Goal: Task Accomplishment & Management: Manage account settings

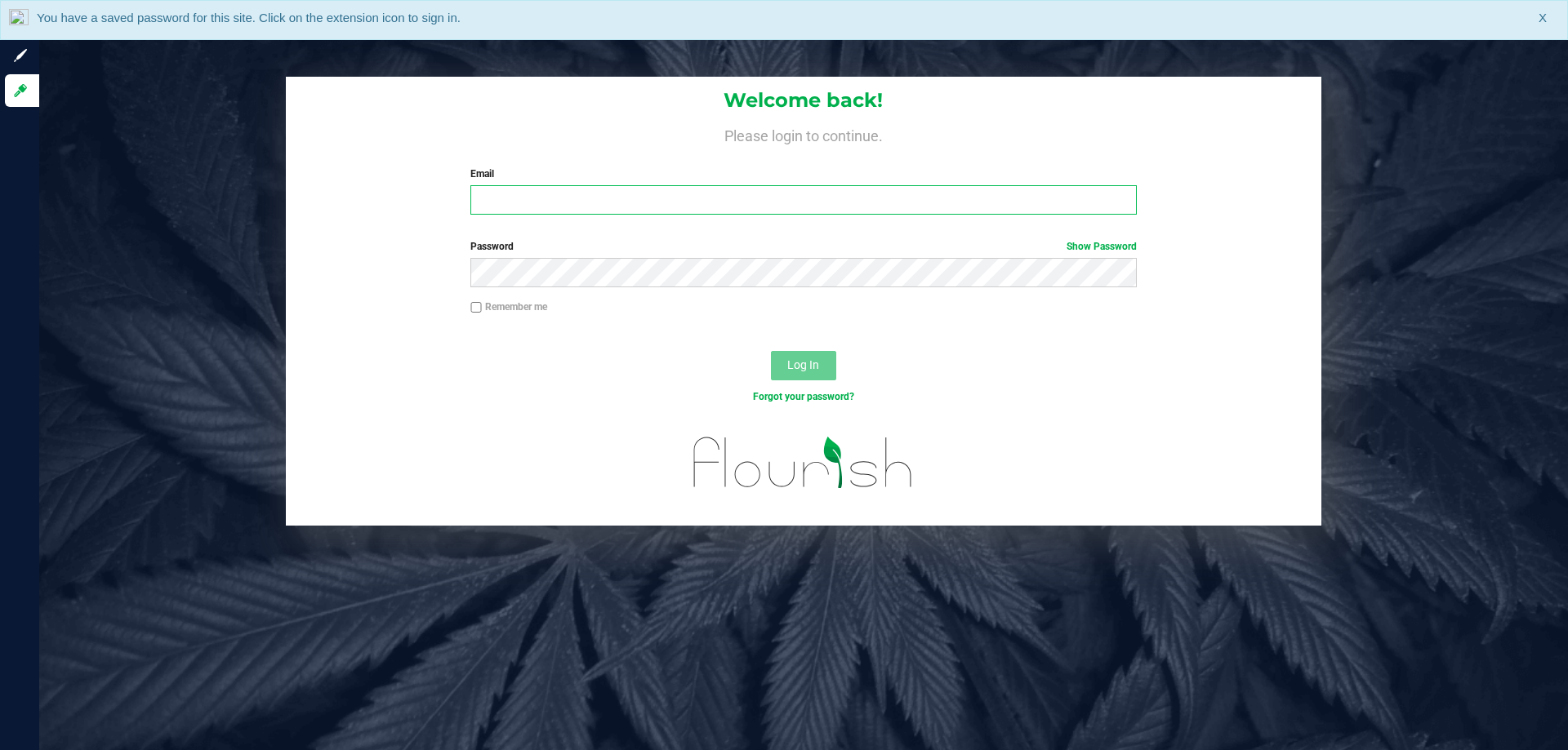
click at [519, 211] on input "Email" at bounding box center [804, 200] width 666 height 29
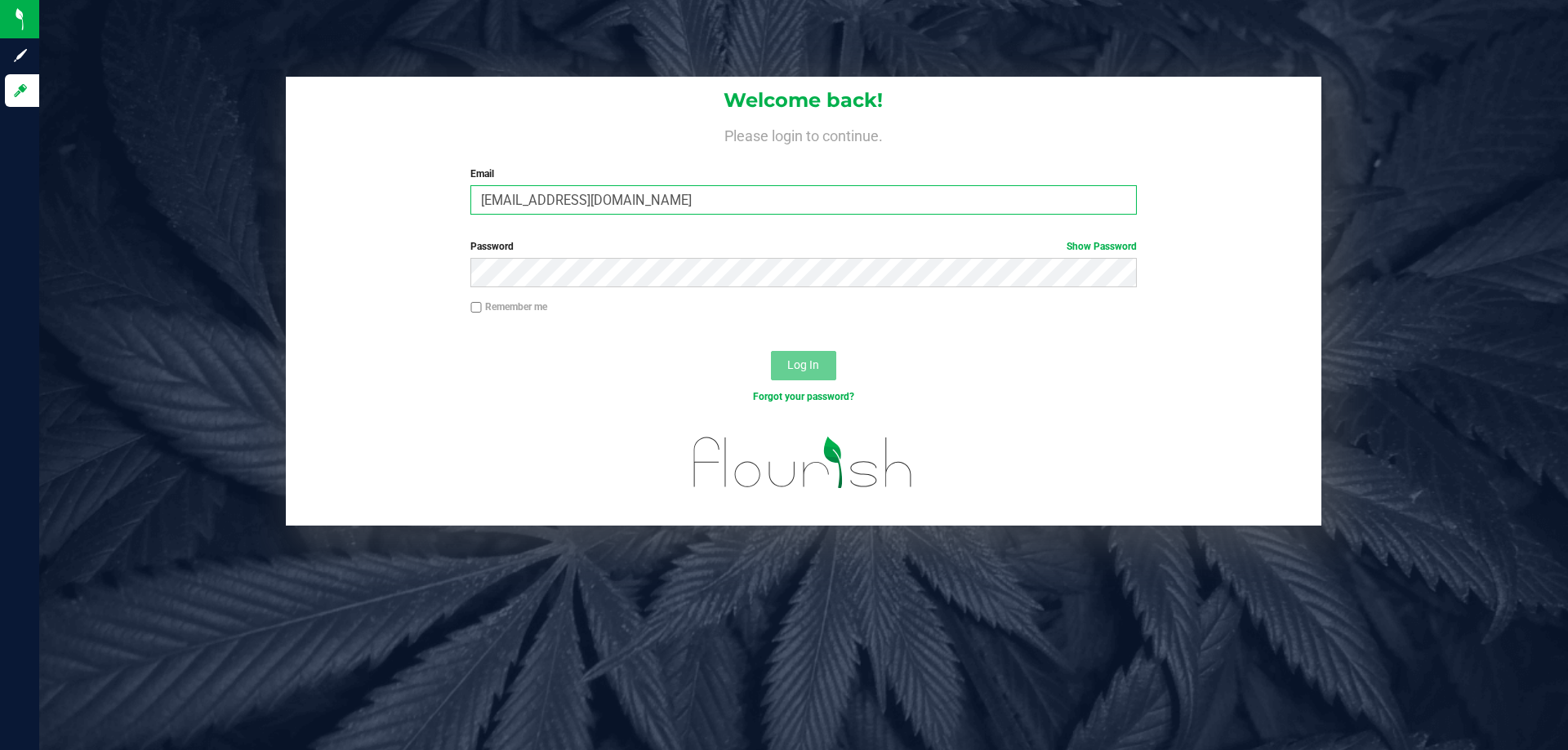
type input "[EMAIL_ADDRESS][DOMAIN_NAME]"
click at [771, 351] on button "Log In" at bounding box center [803, 366] width 65 height 29
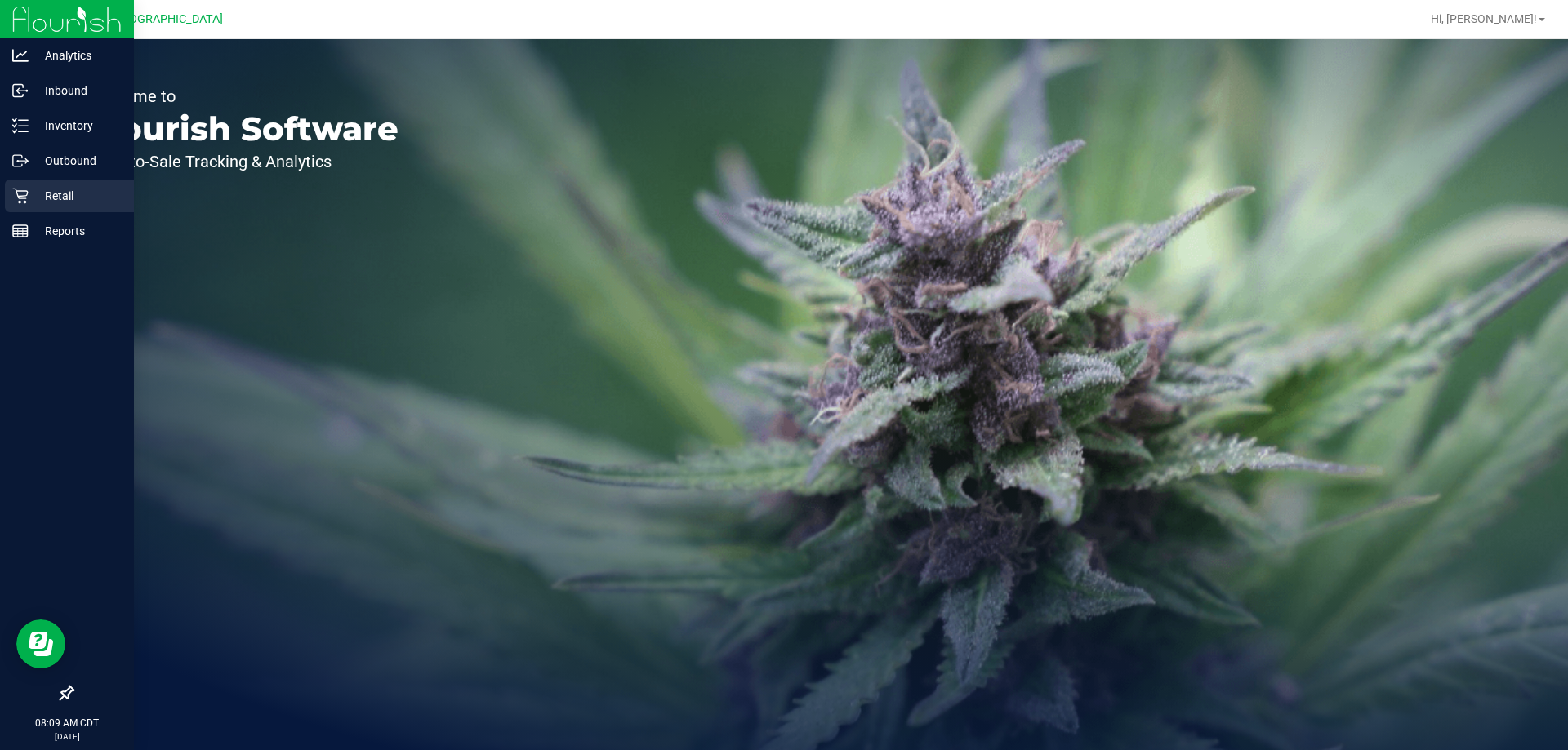
click at [74, 200] on p "Retail" at bounding box center [77, 196] width 98 height 19
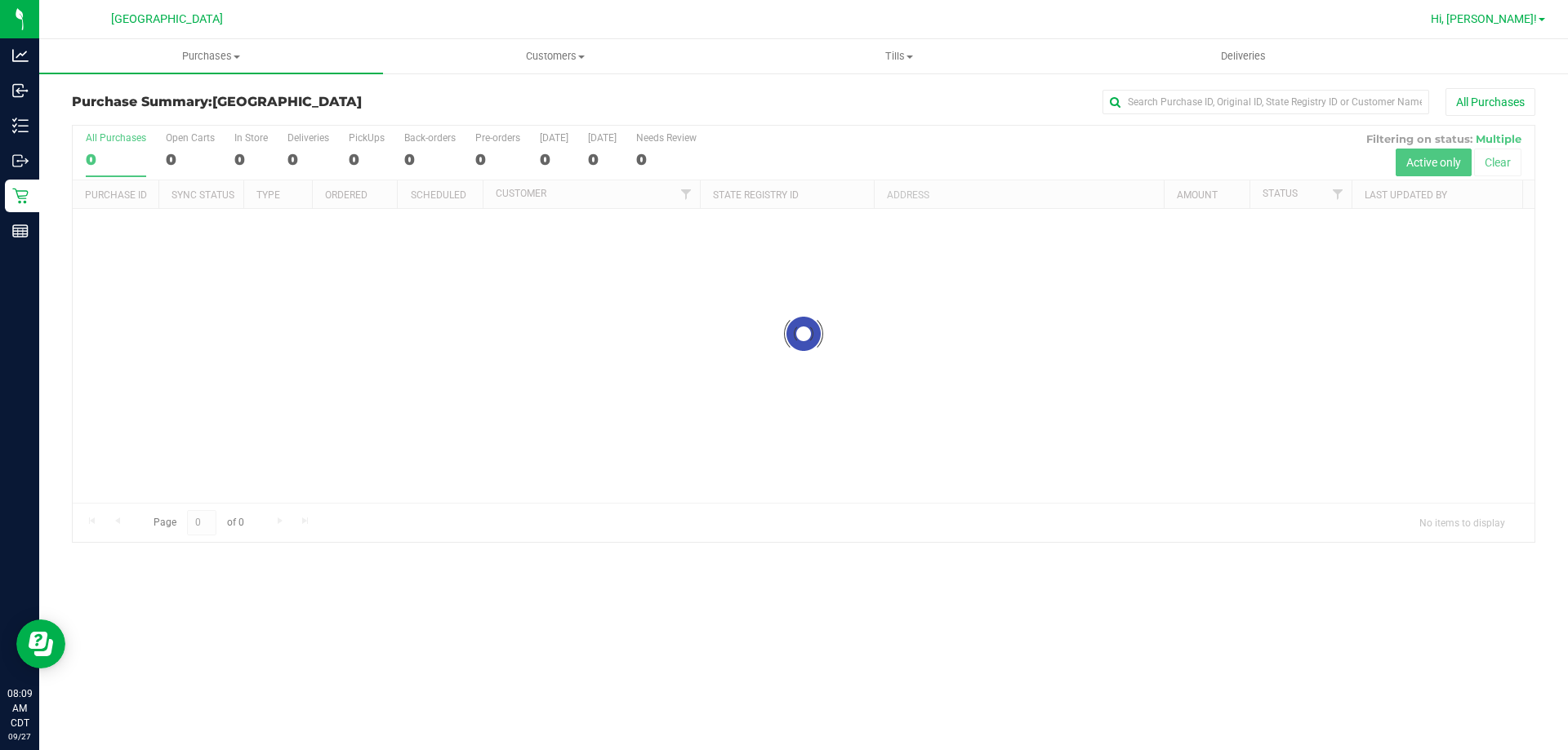
click at [1524, 14] on span "Hi, [PERSON_NAME]!" at bounding box center [1483, 18] width 106 height 13
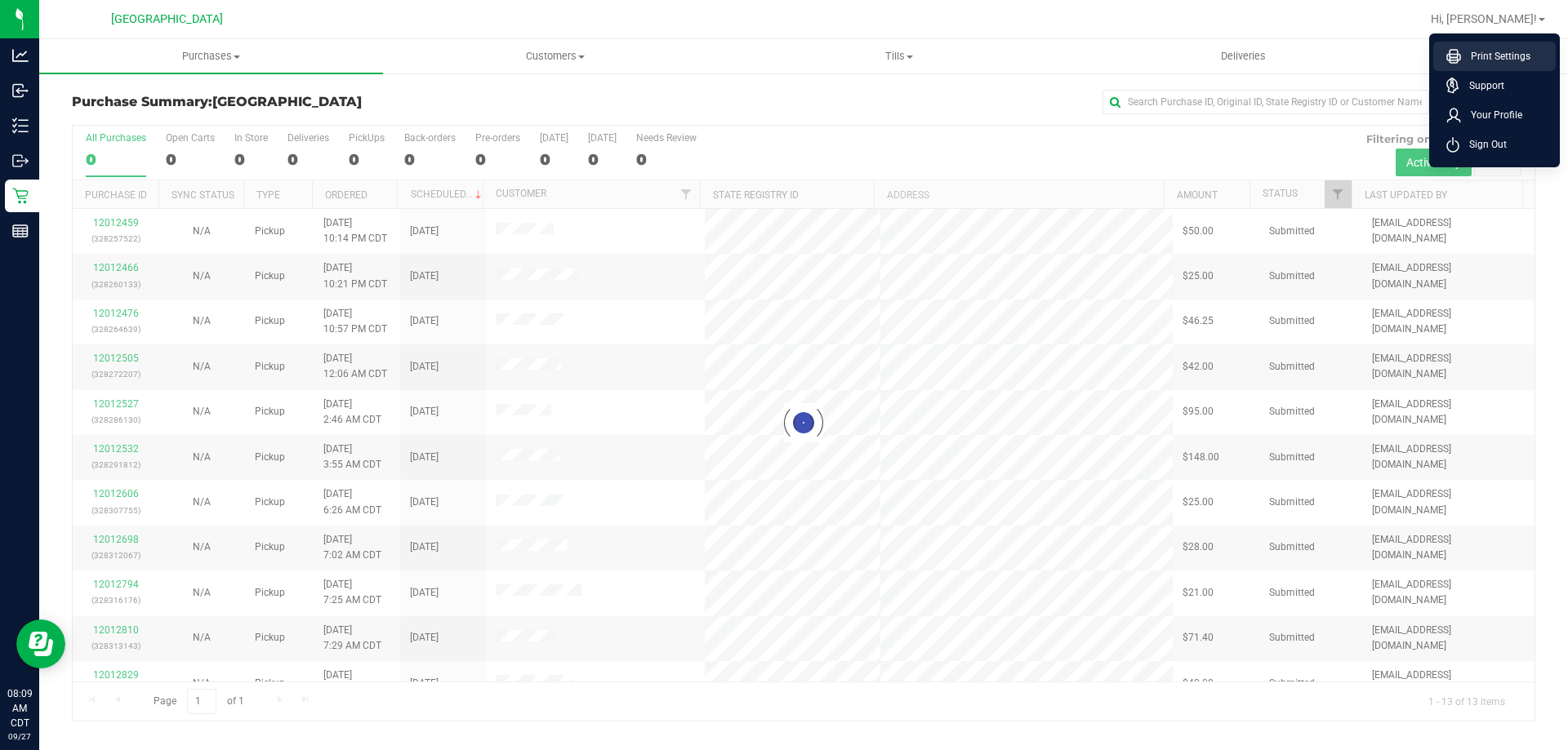
click at [1486, 62] on span "Print Settings" at bounding box center [1495, 56] width 69 height 17
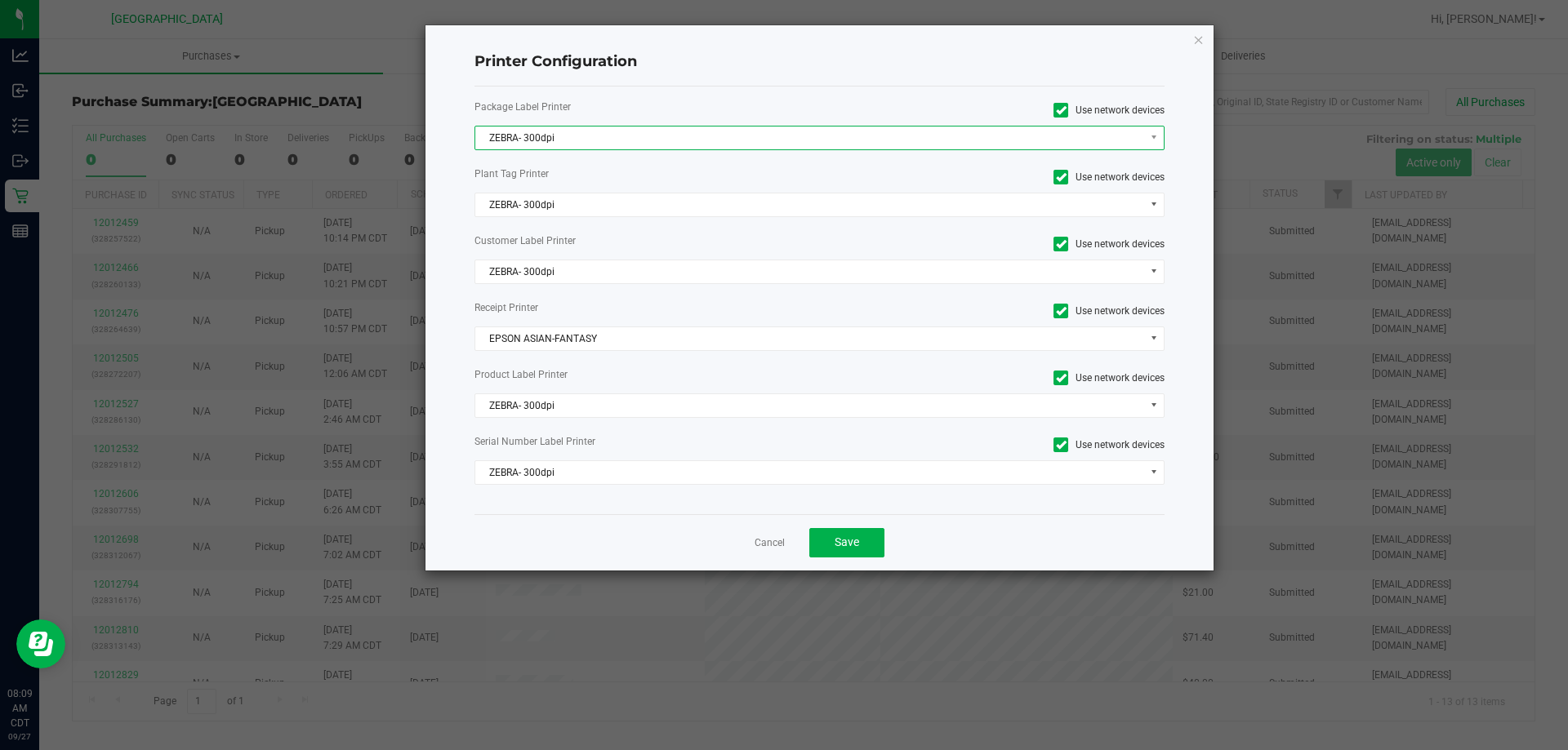
click at [659, 137] on span "ZEBRA- 300dpi" at bounding box center [809, 138] width 669 height 23
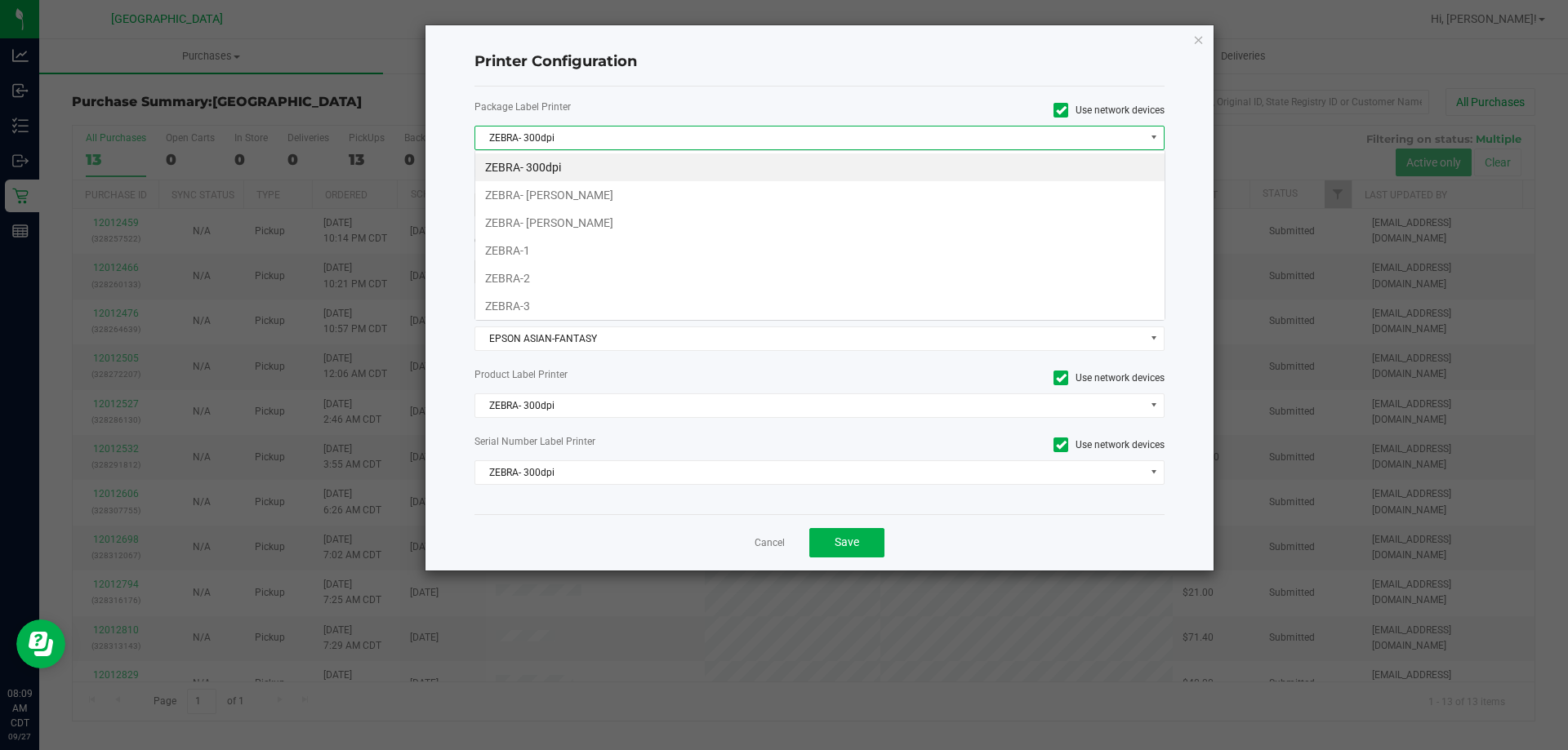
scroll to position [25, 691]
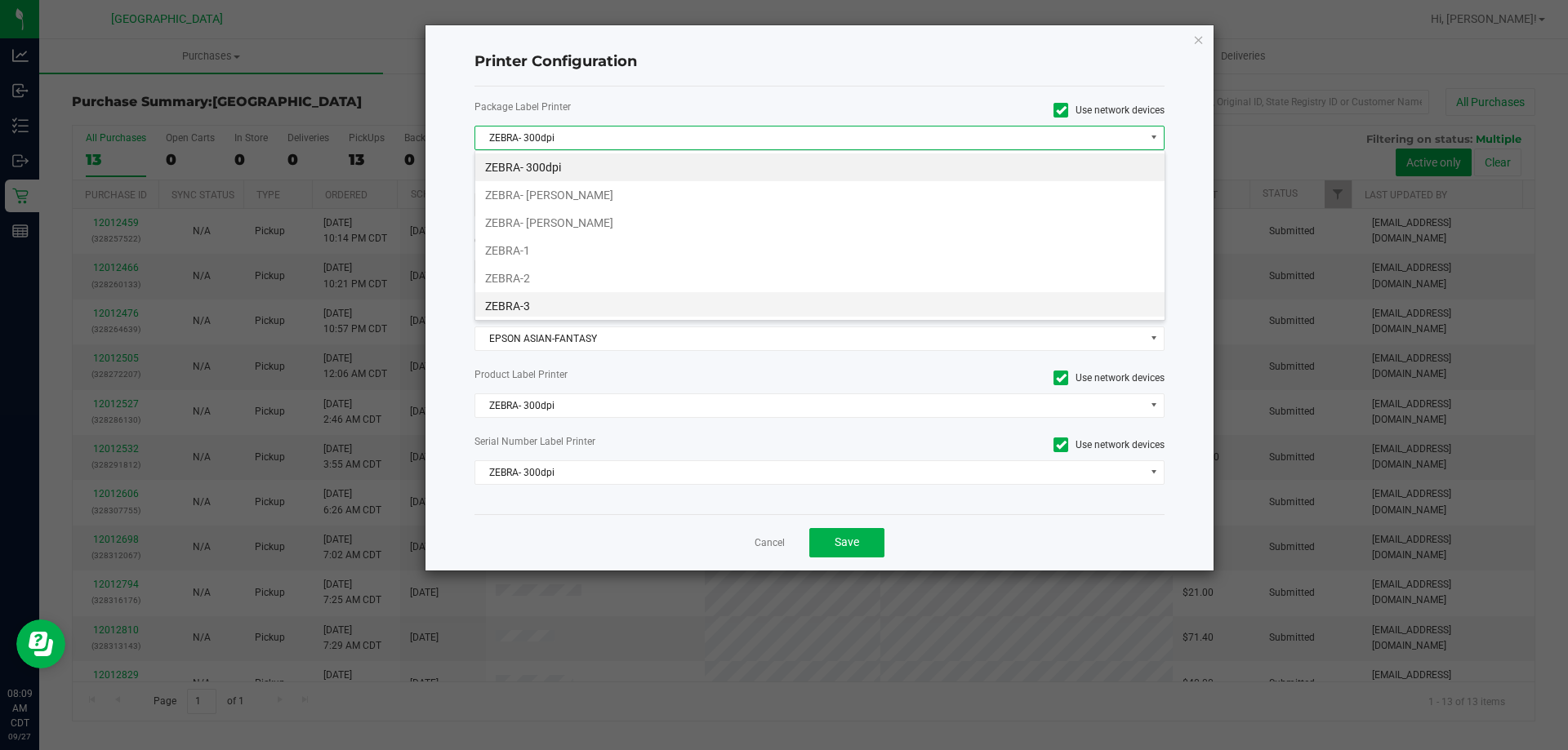
click at [538, 311] on li "ZEBRA-3" at bounding box center [820, 306] width 690 height 28
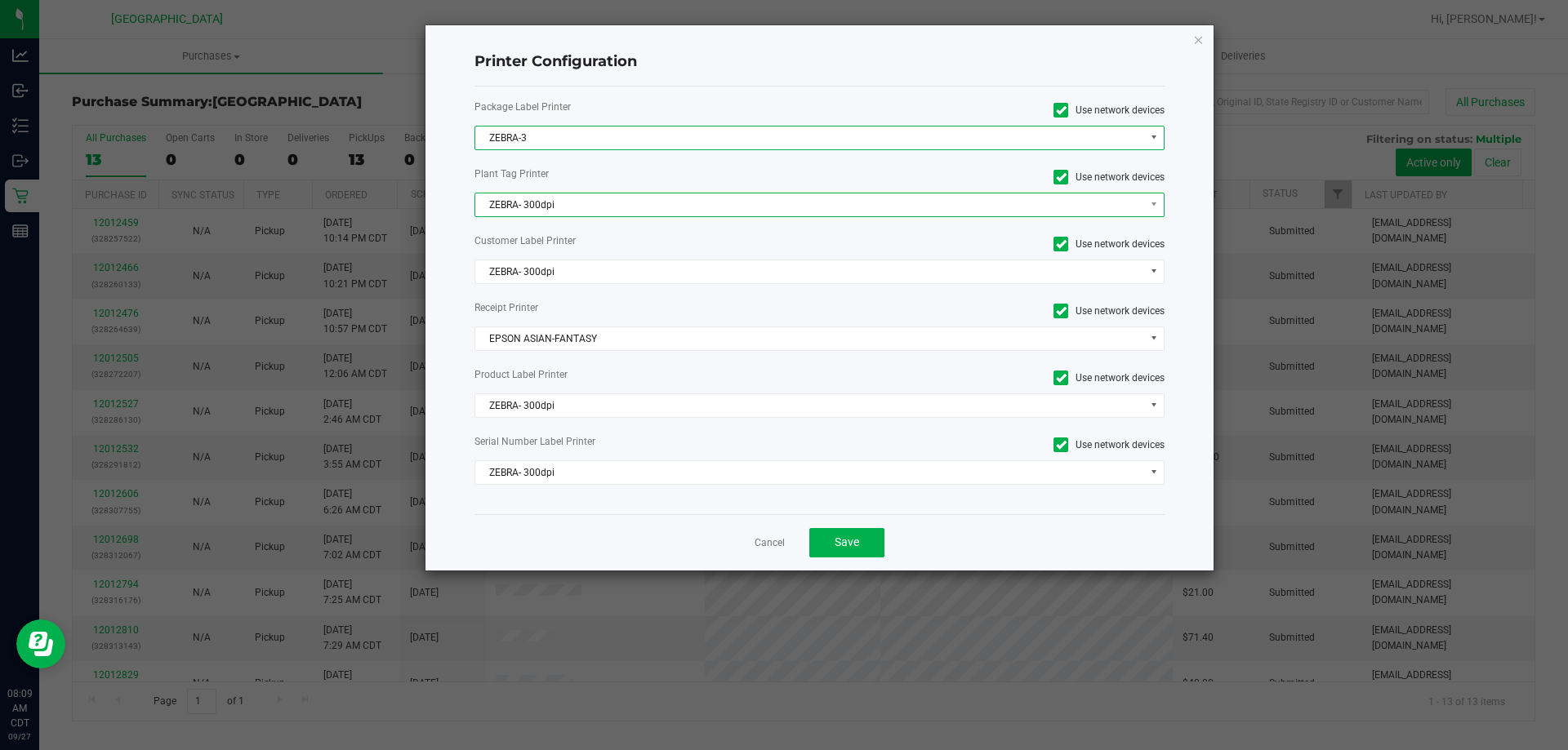
click at [678, 215] on span "ZEBRA- 300dpi" at bounding box center [809, 205] width 669 height 23
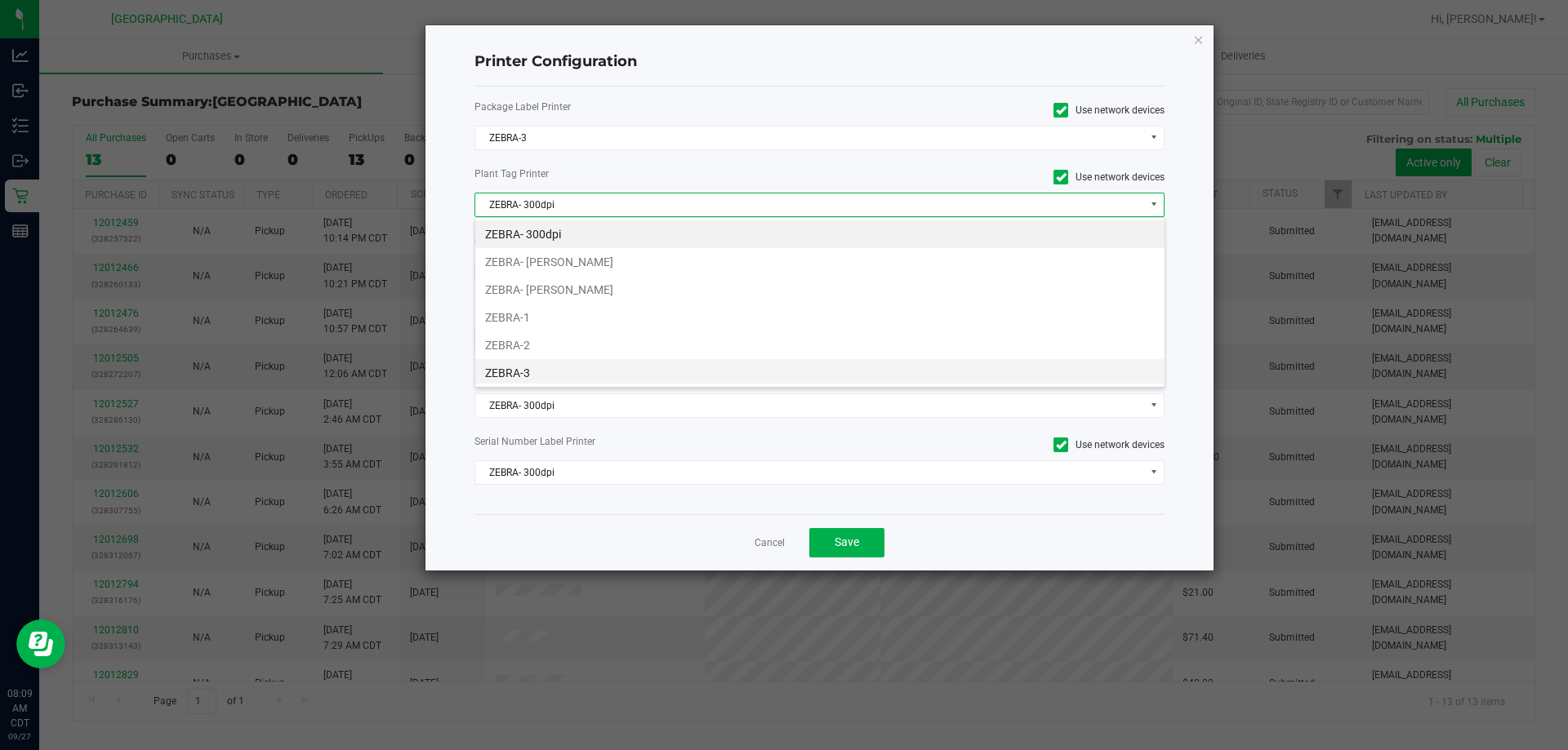
click at [546, 369] on li "ZEBRA-3" at bounding box center [820, 373] width 690 height 28
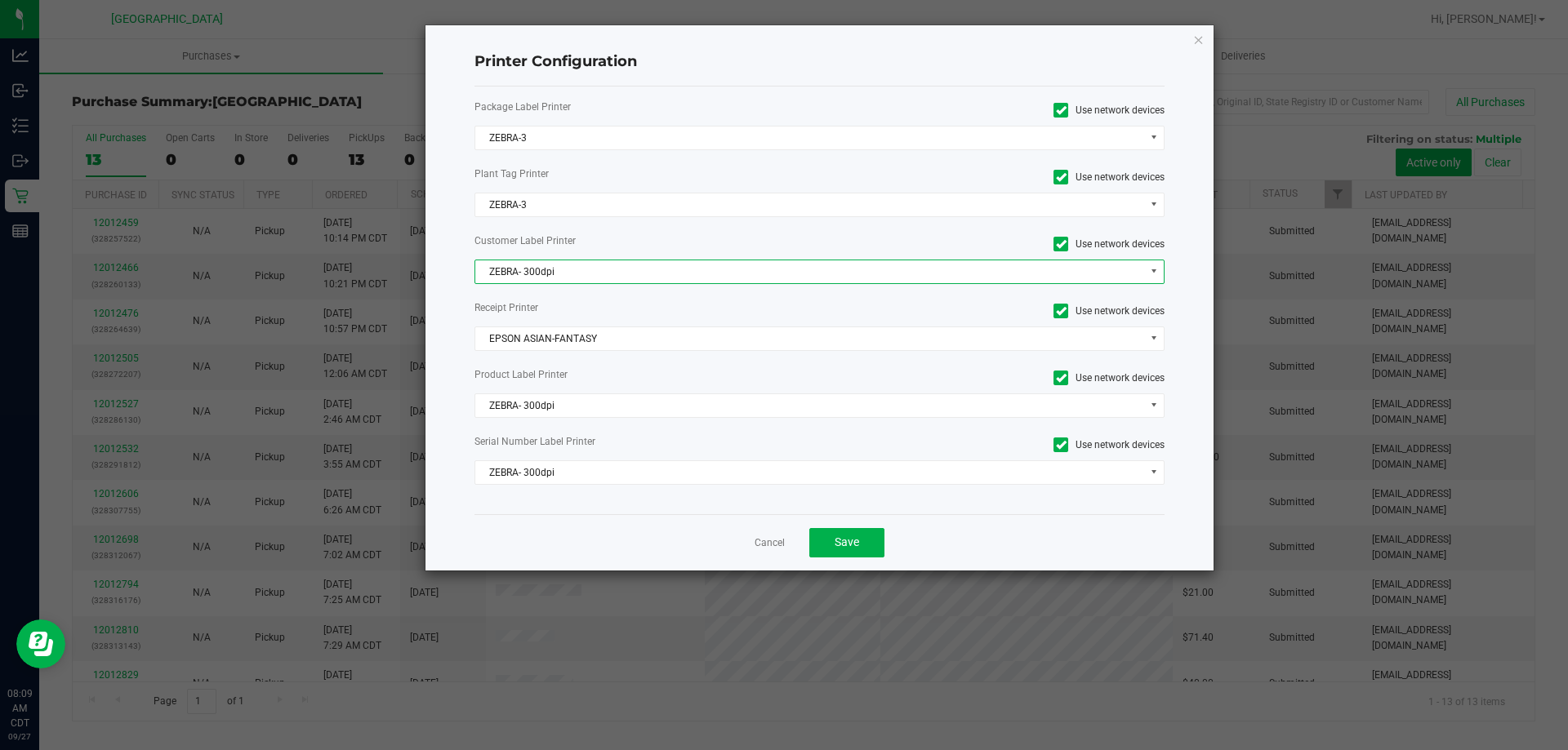
click at [583, 265] on span "ZEBRA- 300dpi" at bounding box center [809, 271] width 669 height 23
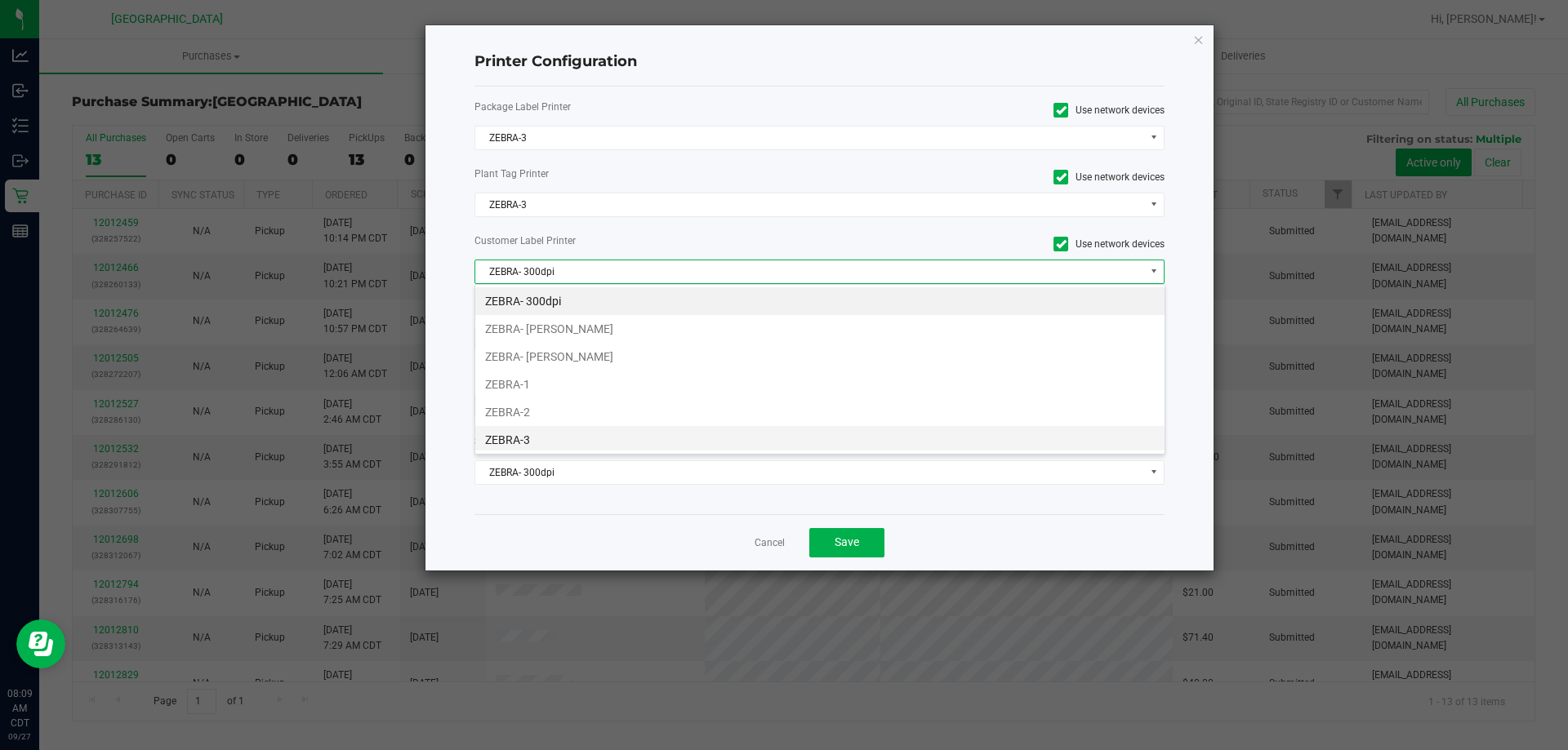
click at [506, 446] on li "ZEBRA-3" at bounding box center [820, 440] width 690 height 28
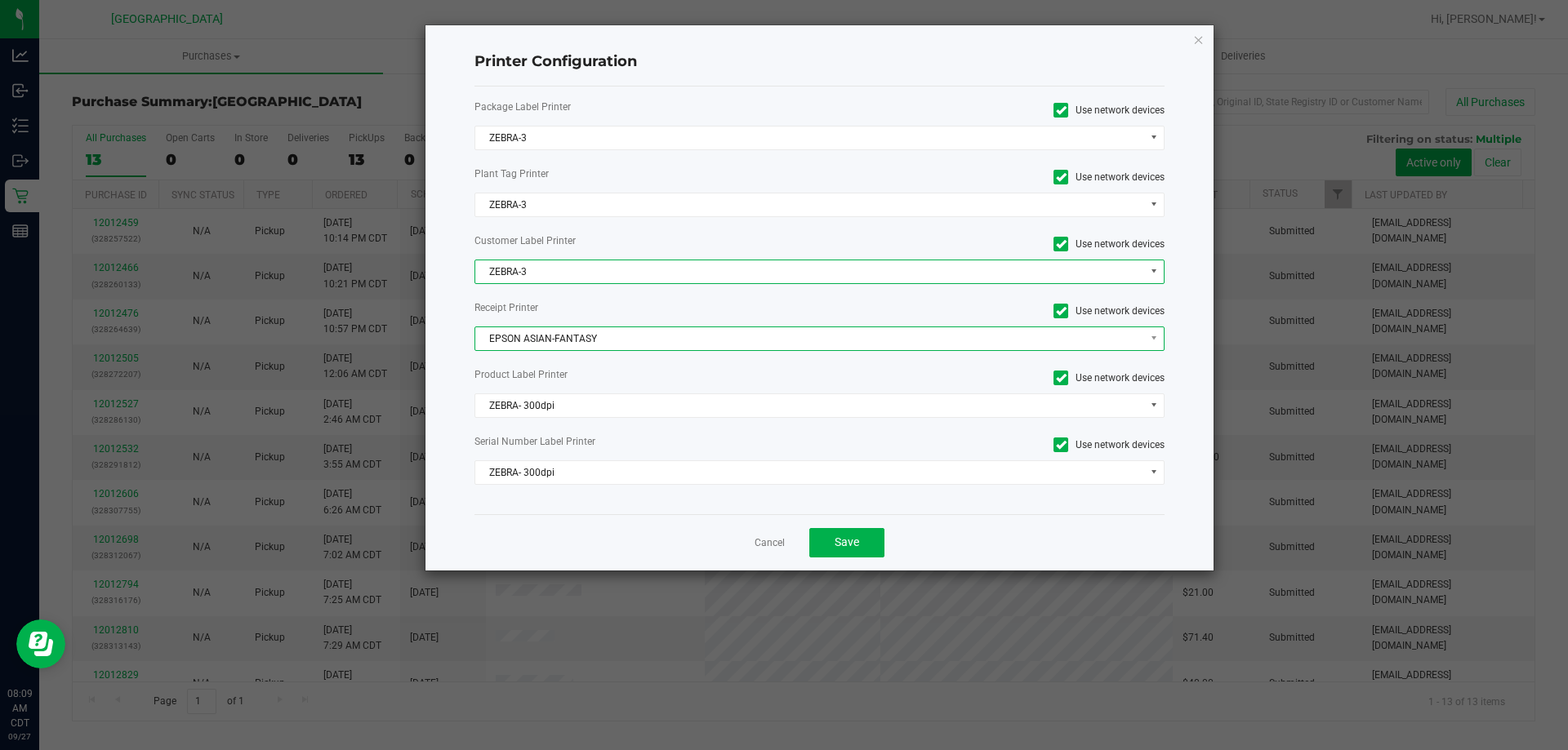
click at [612, 337] on span "EPSON ASIAN-FANTASY" at bounding box center [809, 338] width 669 height 23
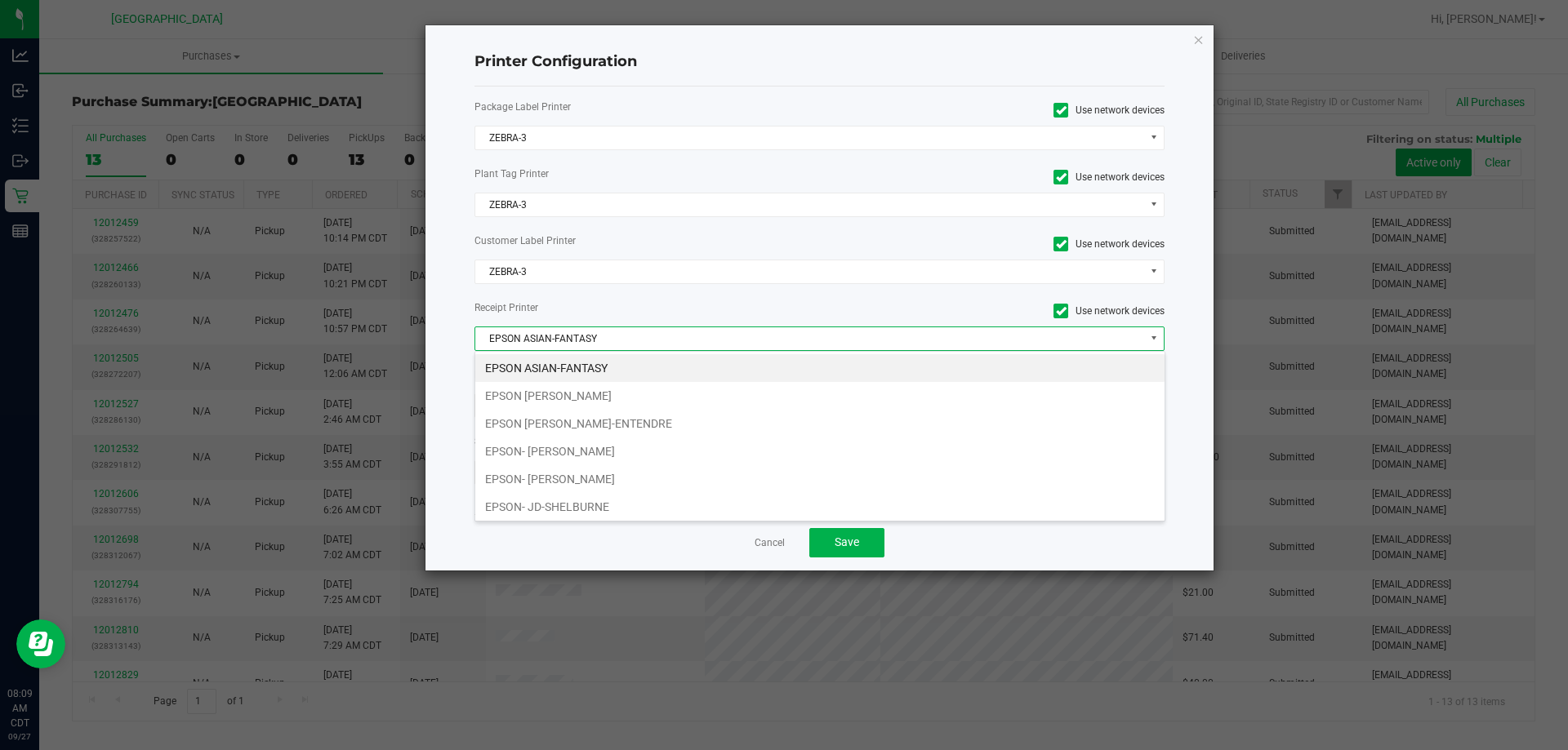
click at [612, 337] on span "EPSON ASIAN-FANTASY" at bounding box center [809, 338] width 669 height 23
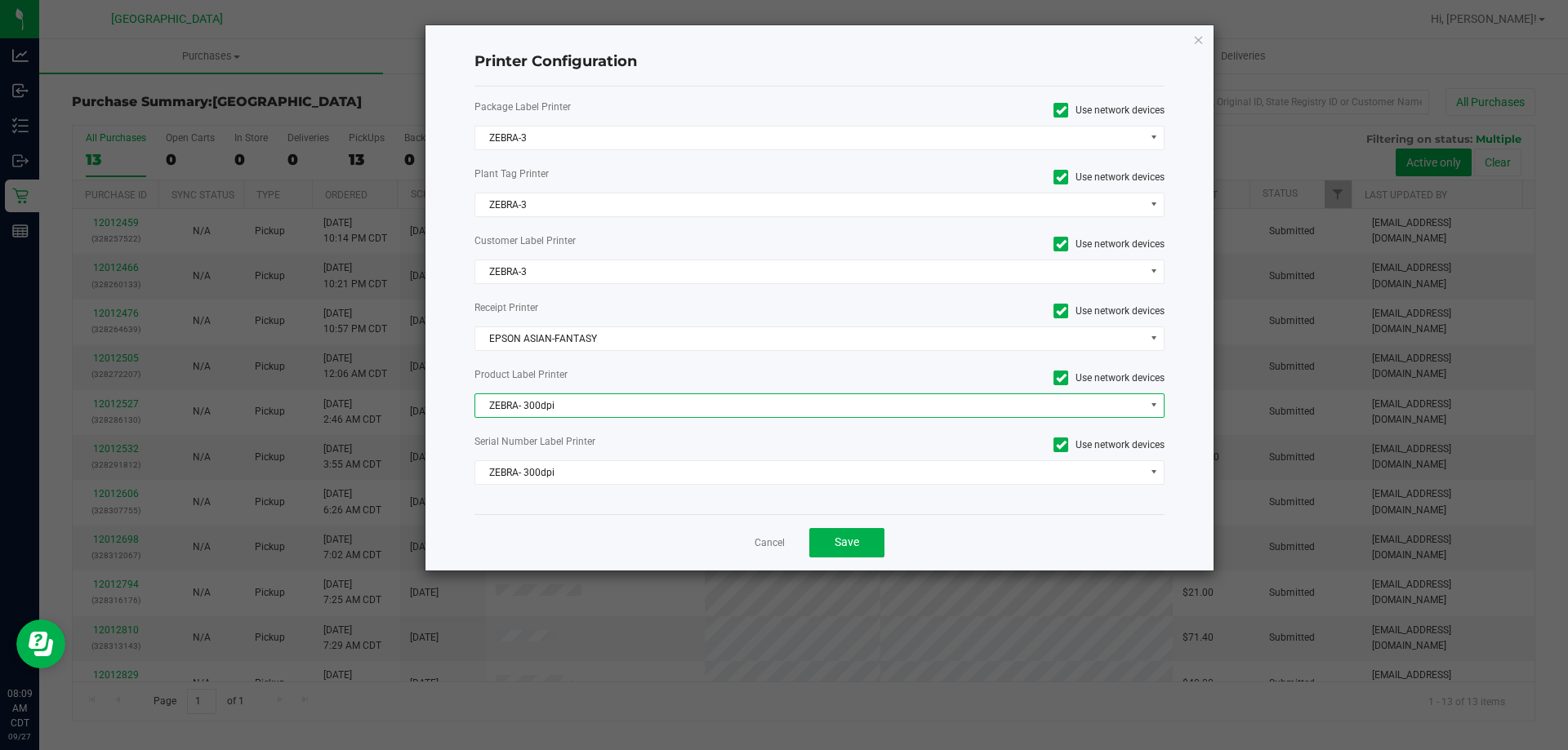
click at [609, 405] on span "ZEBRA- 300dpi" at bounding box center [809, 405] width 669 height 23
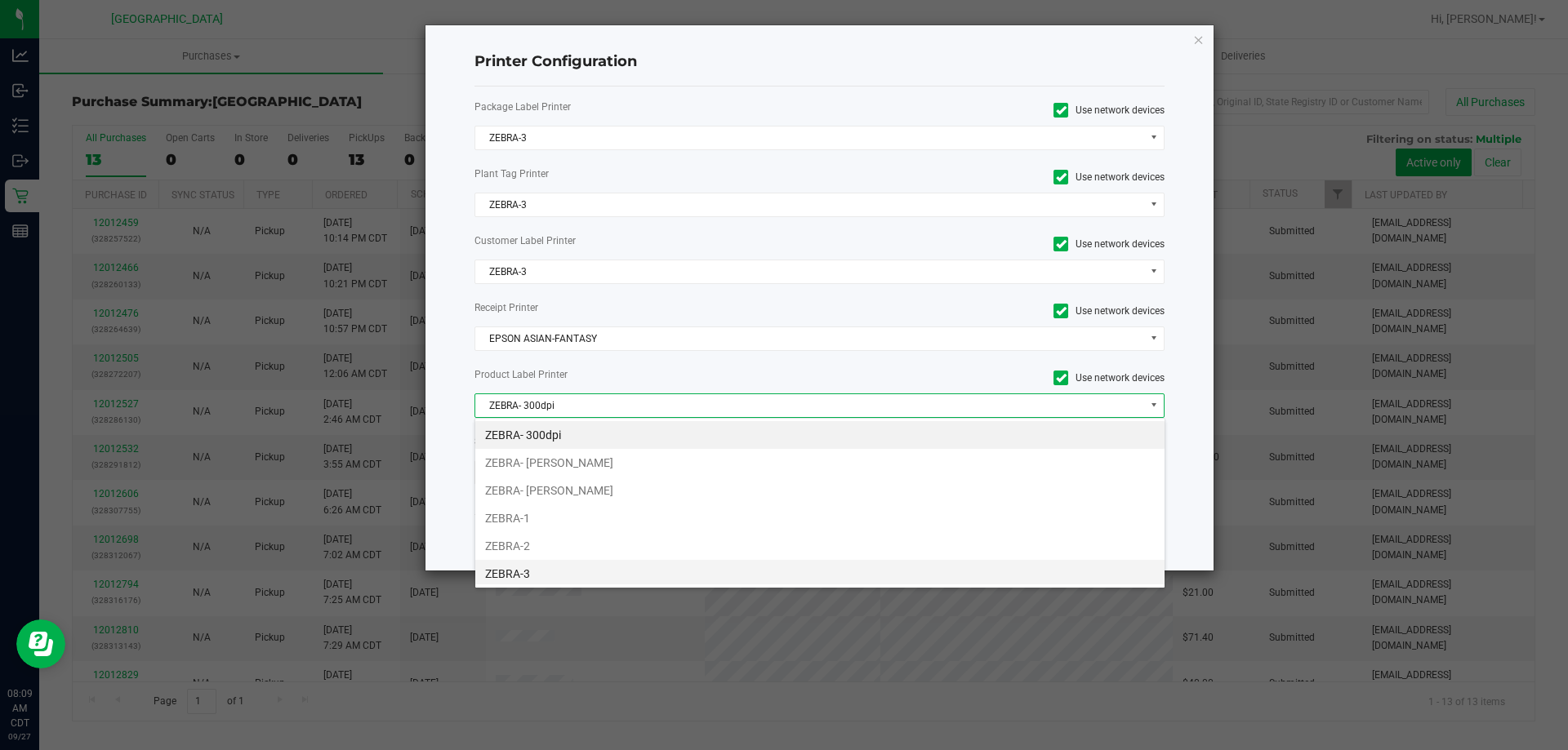
click at [519, 566] on li "ZEBRA-3" at bounding box center [820, 574] width 690 height 28
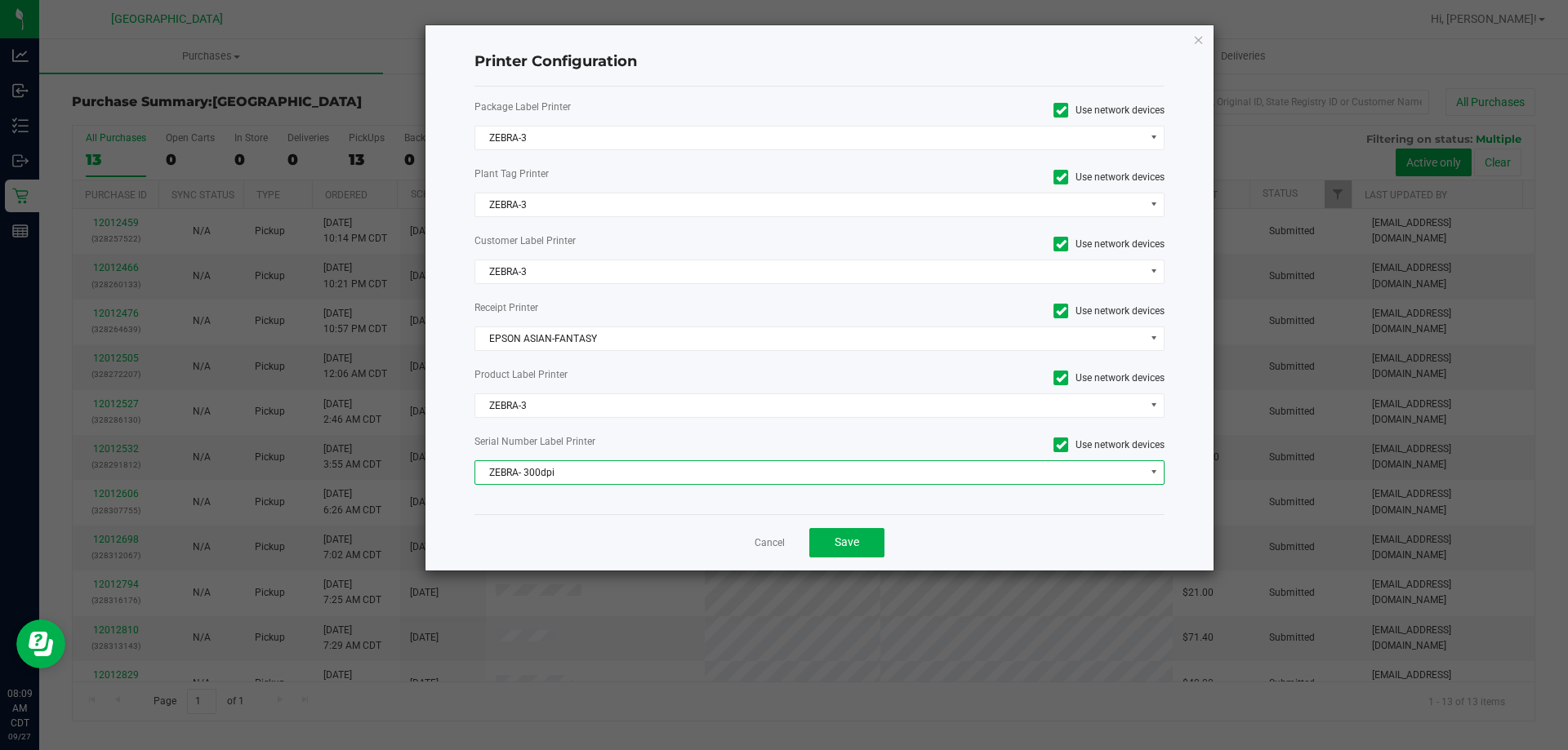
click at [561, 466] on span "ZEBRA- 300dpi" at bounding box center [809, 472] width 669 height 23
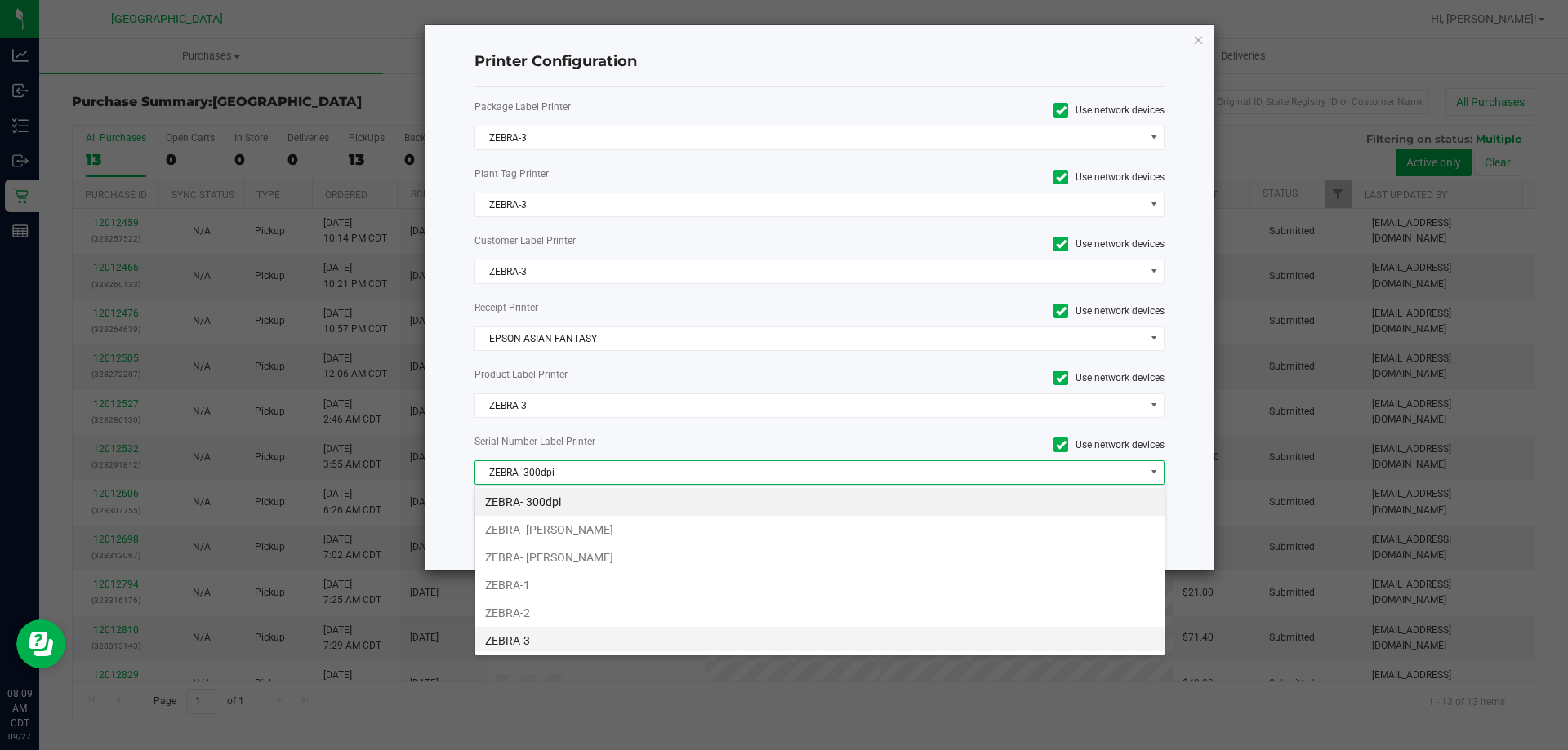
click at [544, 631] on li "ZEBRA-3" at bounding box center [820, 641] width 690 height 28
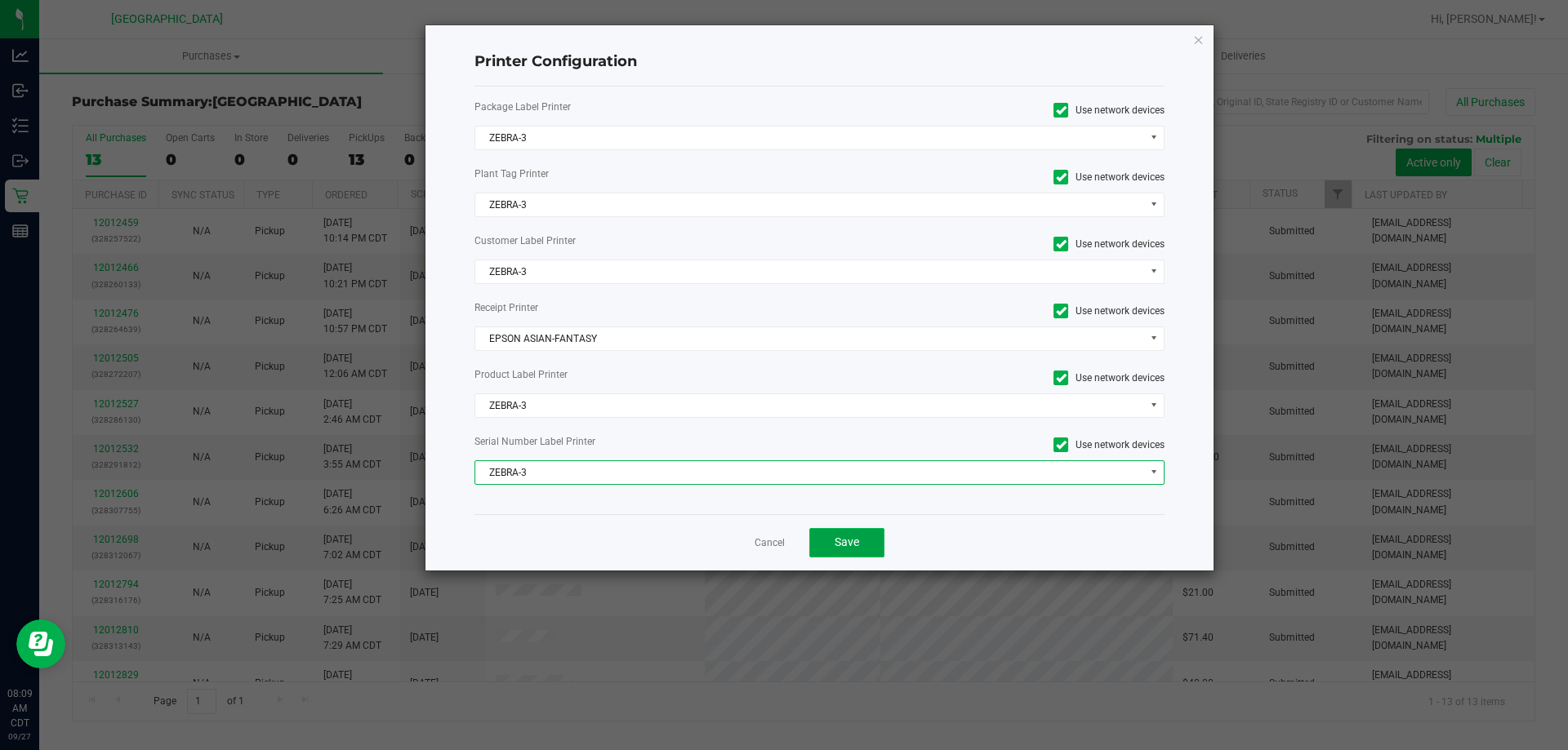
click at [861, 544] on button "Save" at bounding box center [847, 543] width 75 height 29
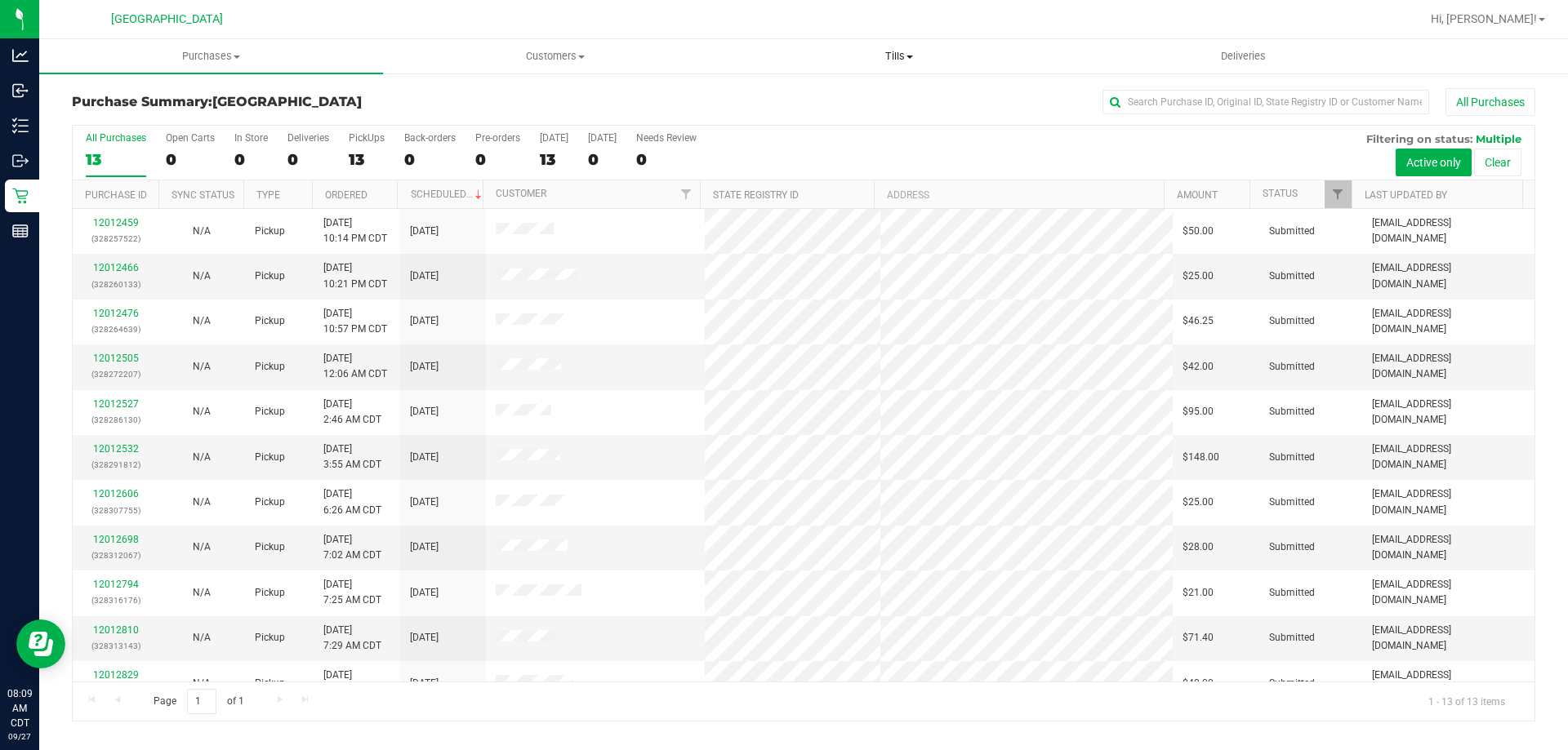
click at [895, 59] on span "Tills" at bounding box center [898, 56] width 342 height 15
click at [852, 103] on li "Manage tills" at bounding box center [899, 98] width 344 height 19
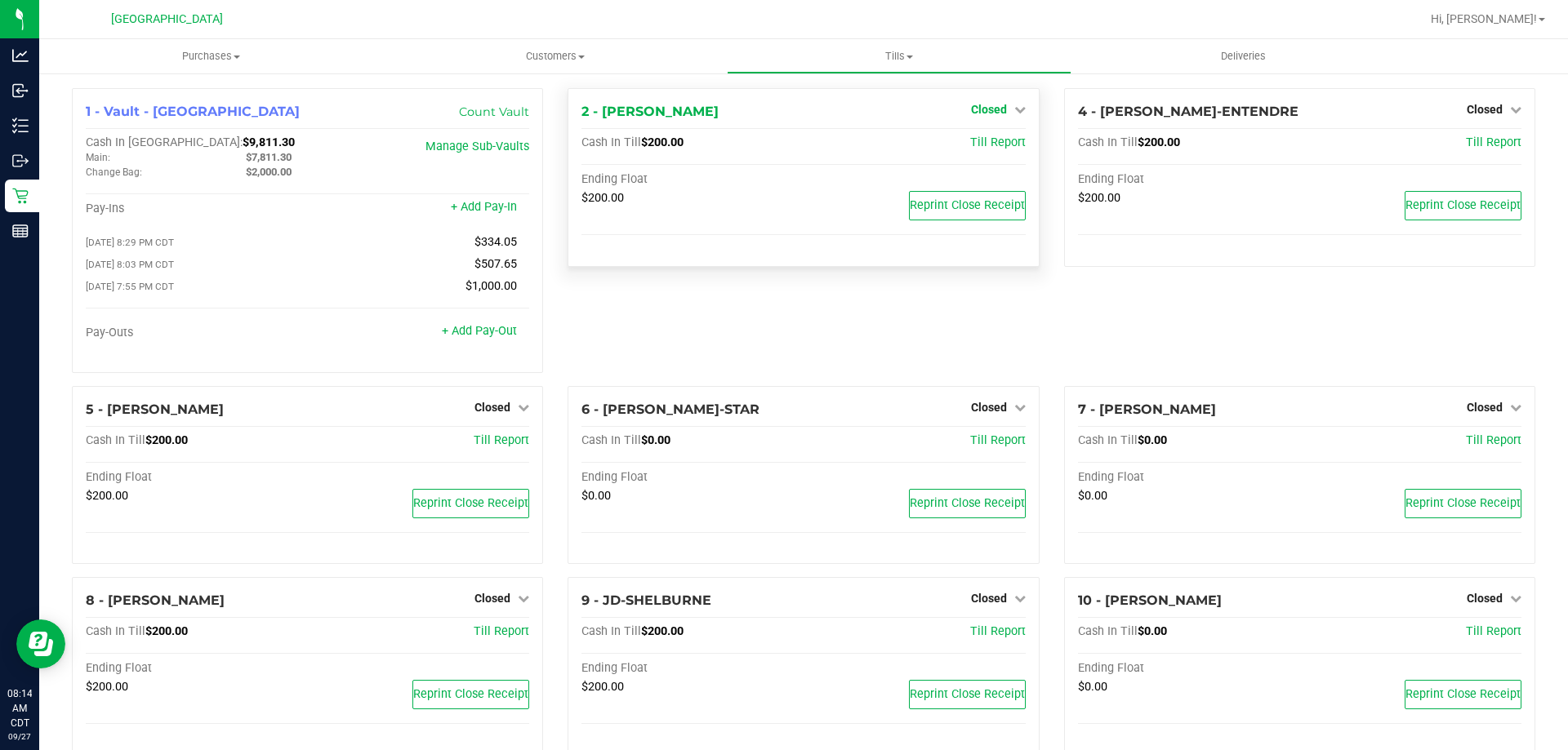
click at [977, 116] on span "Closed" at bounding box center [989, 109] width 36 height 13
click at [983, 142] on link "Open Till" at bounding box center [989, 143] width 43 height 13
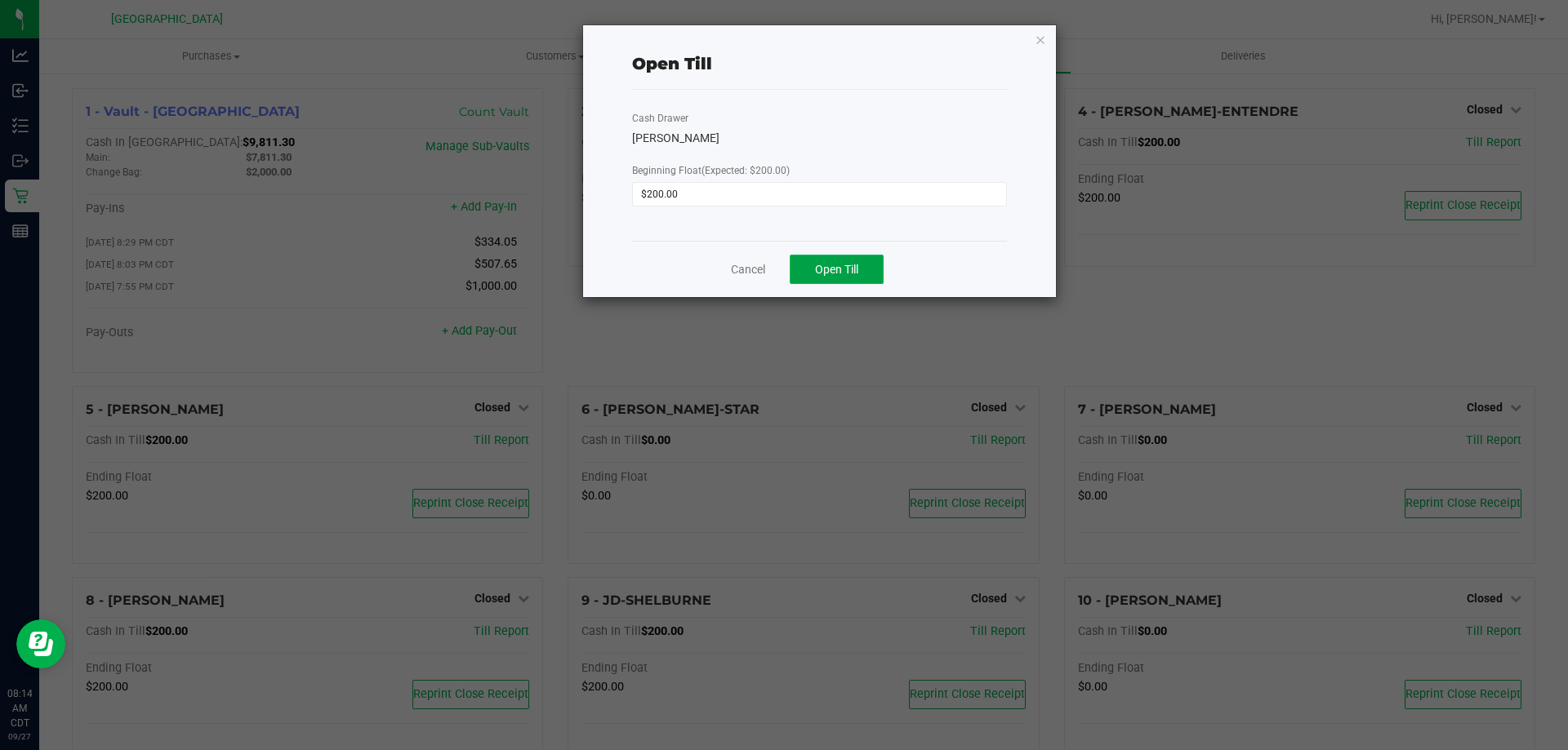
click at [830, 281] on button "Open Till" at bounding box center [837, 269] width 94 height 29
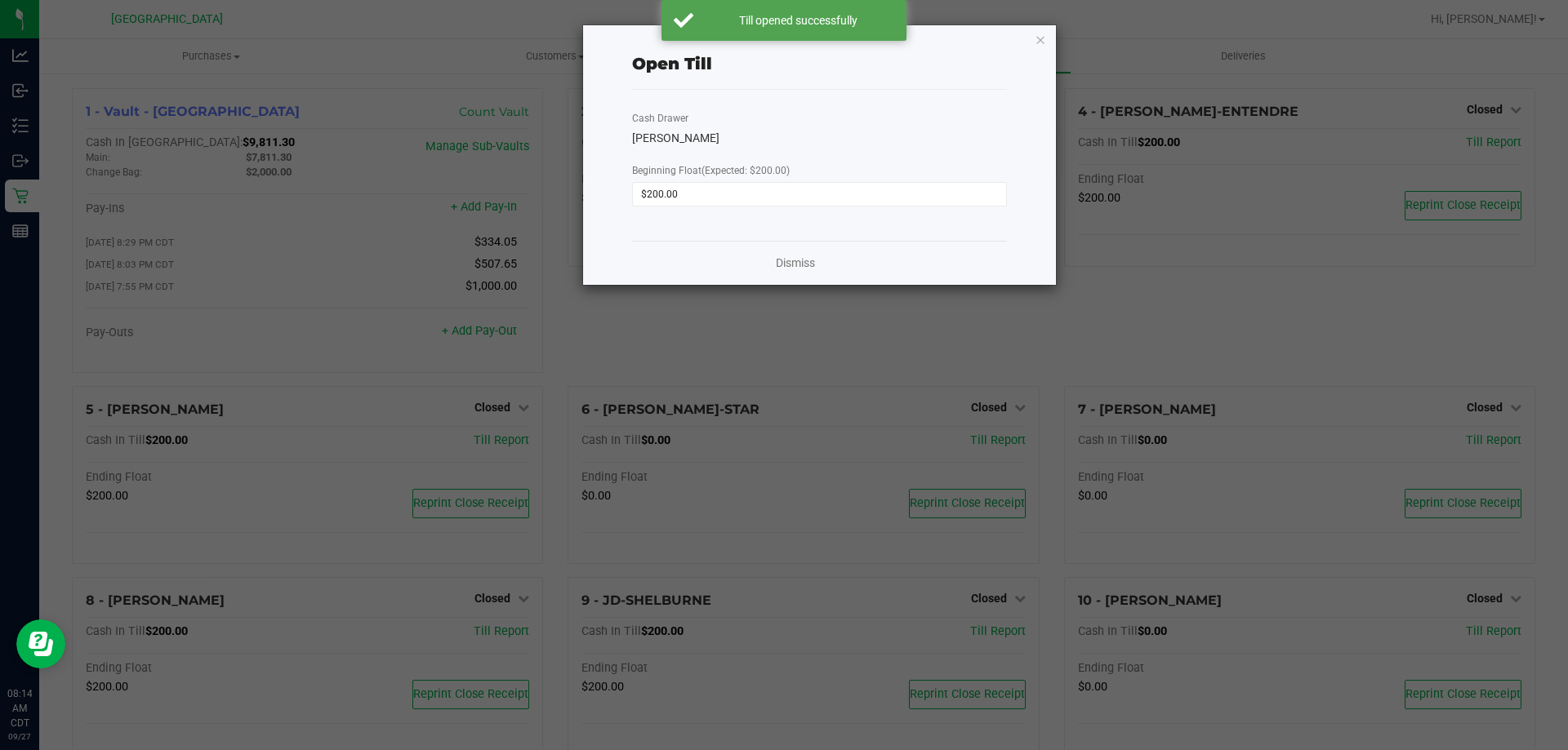
click at [773, 268] on div "Dismiss" at bounding box center [819, 263] width 375 height 44
click at [789, 268] on link "Dismiss" at bounding box center [795, 263] width 40 height 17
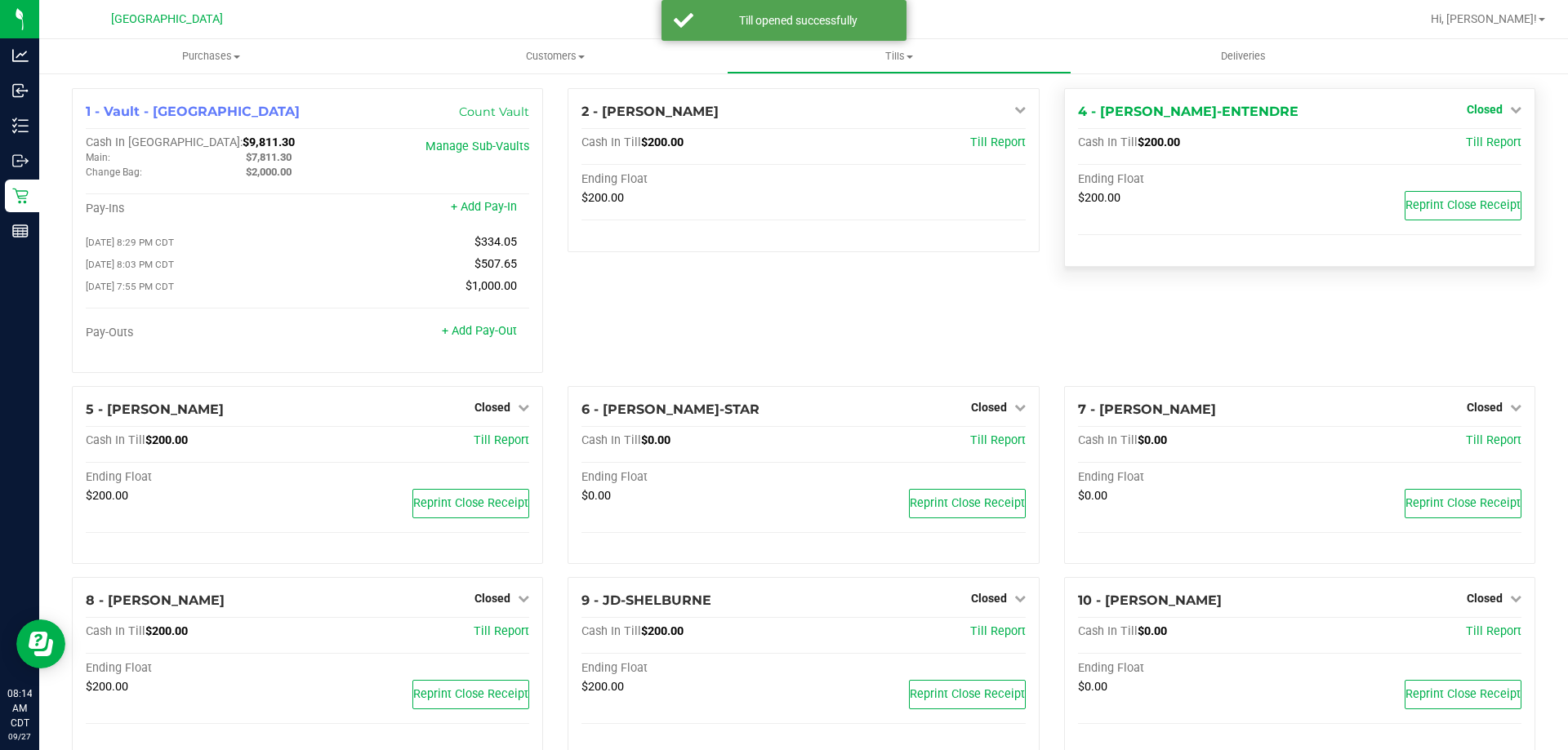
click at [1478, 108] on span "Closed" at bounding box center [1484, 109] width 36 height 13
click at [1482, 145] on link "Open Till" at bounding box center [1484, 143] width 43 height 13
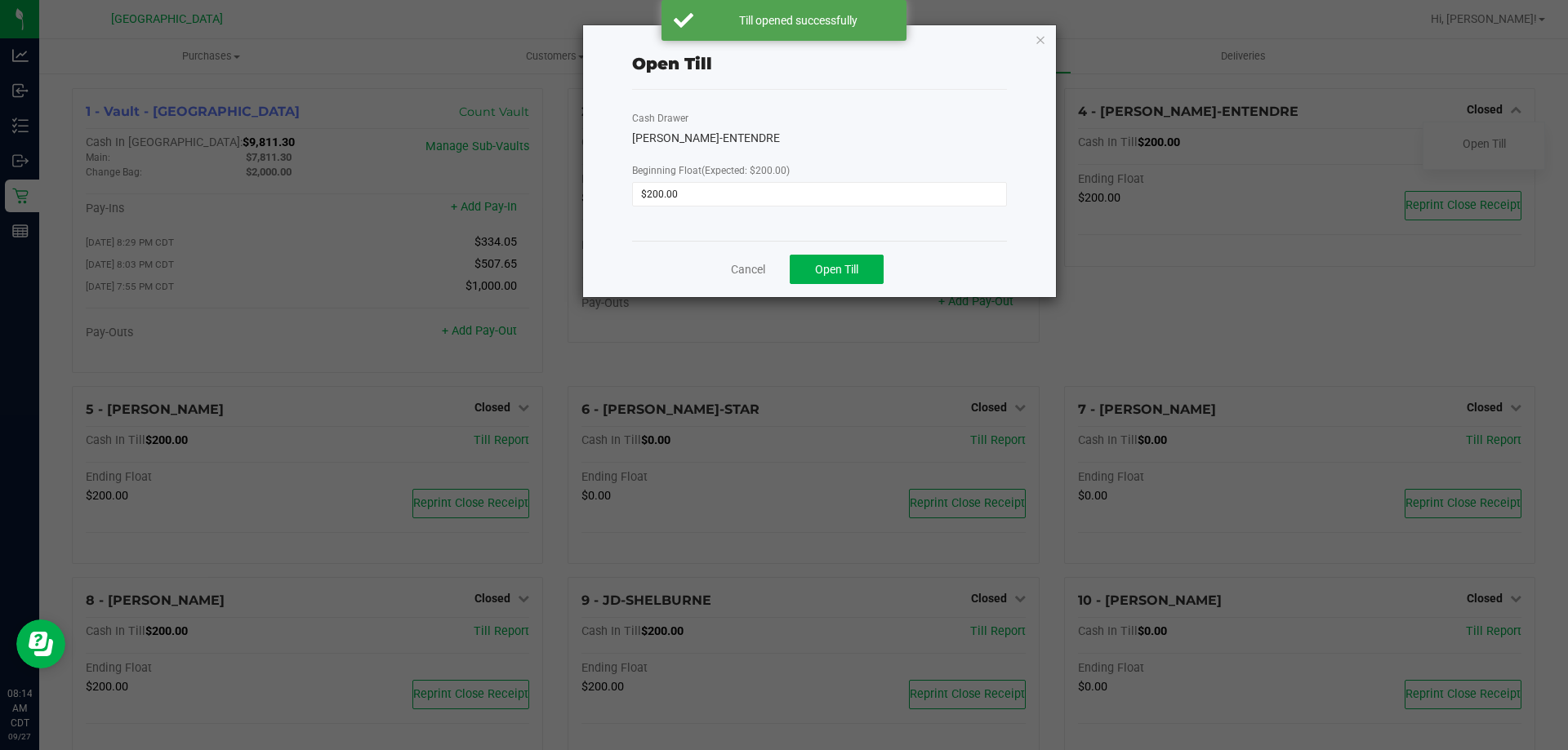
click at [837, 251] on div "Cancel Open Till" at bounding box center [819, 268] width 375 height 56
click at [828, 267] on span "Open Till" at bounding box center [836, 269] width 43 height 13
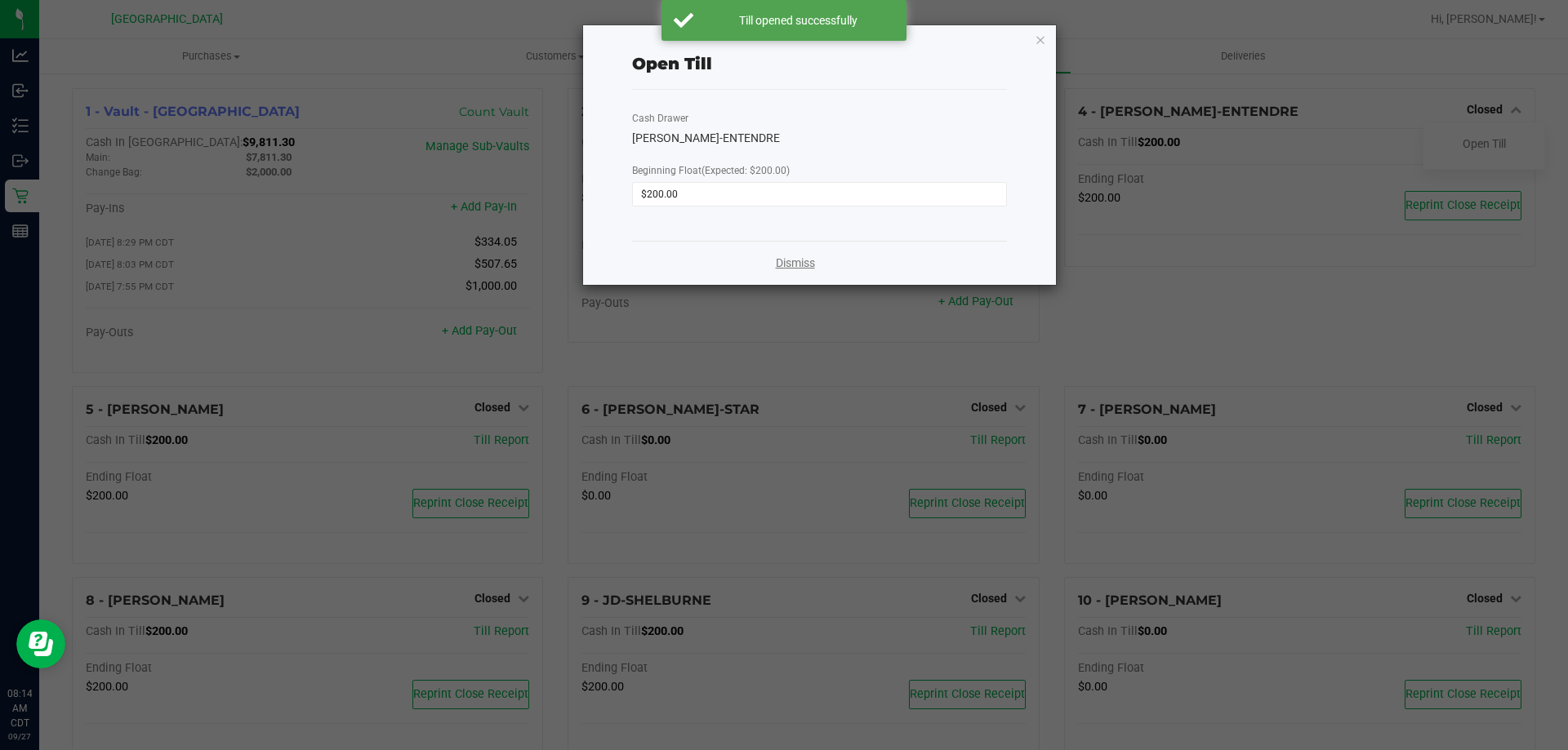
click at [793, 257] on link "Dismiss" at bounding box center [795, 263] width 40 height 17
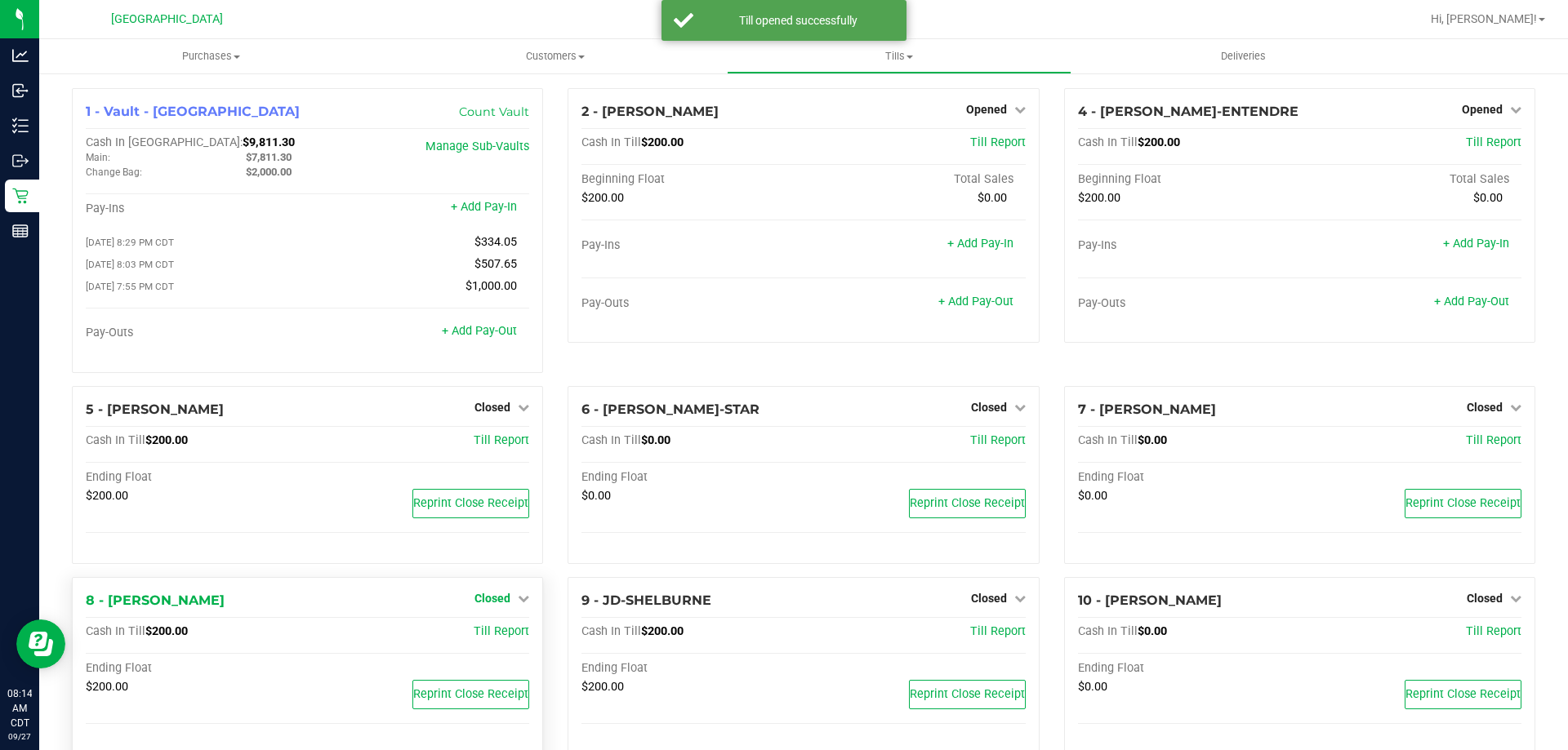
click at [492, 597] on span "Closed" at bounding box center [492, 598] width 36 height 13
click at [495, 638] on link "Open Till" at bounding box center [492, 632] width 43 height 13
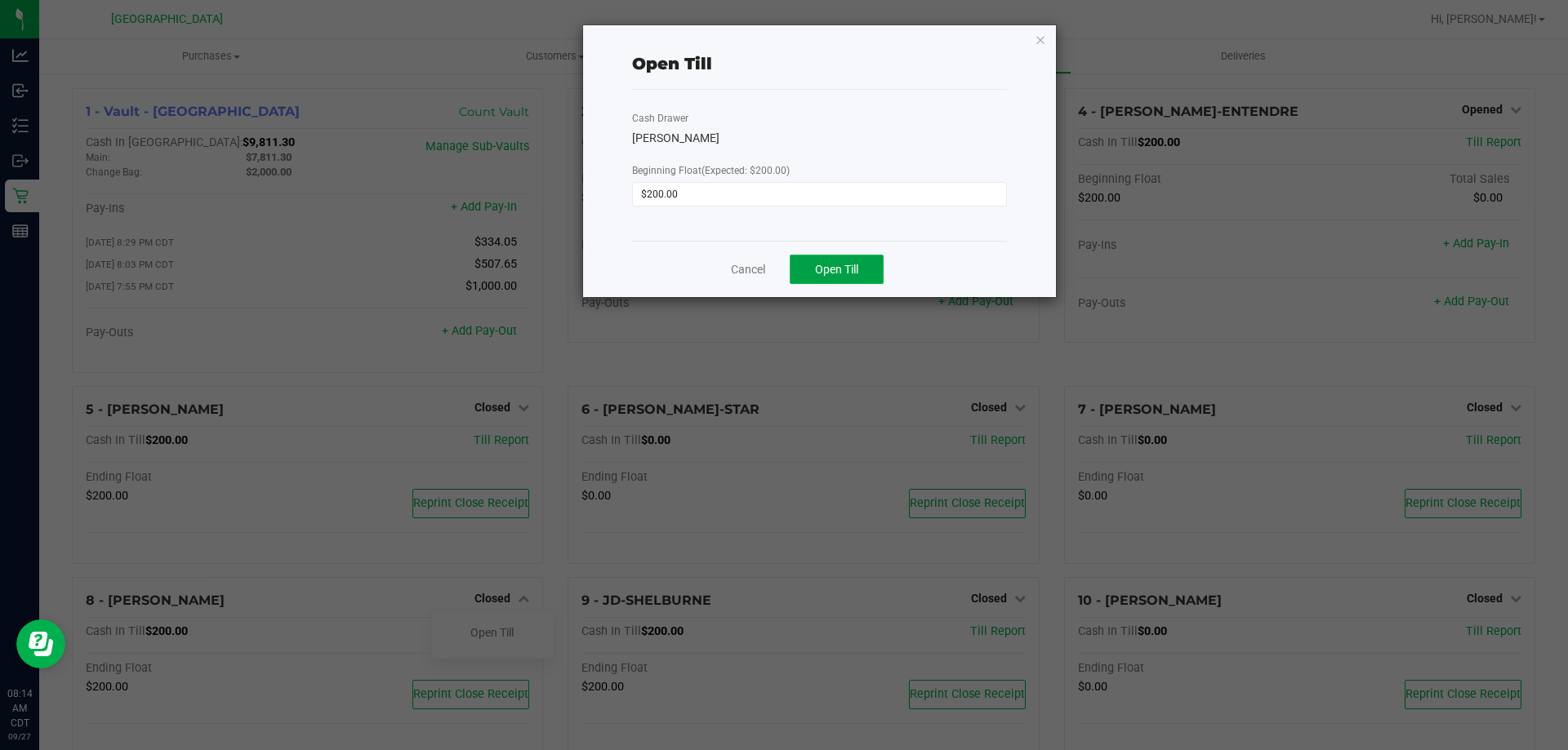
click at [832, 265] on span "Open Till" at bounding box center [836, 269] width 43 height 13
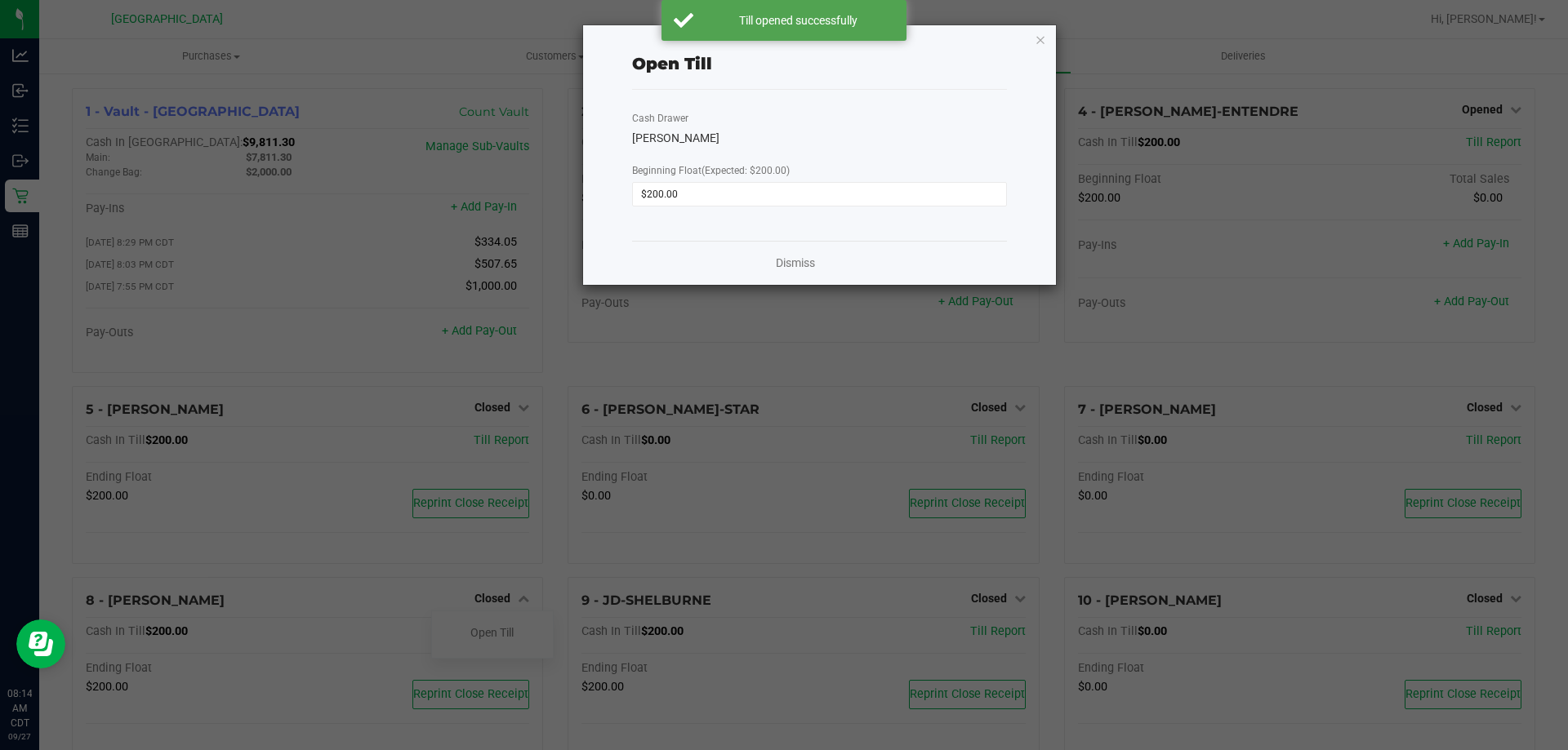
click at [822, 260] on div "Dismiss" at bounding box center [819, 263] width 375 height 44
click at [795, 265] on link "Dismiss" at bounding box center [795, 263] width 40 height 17
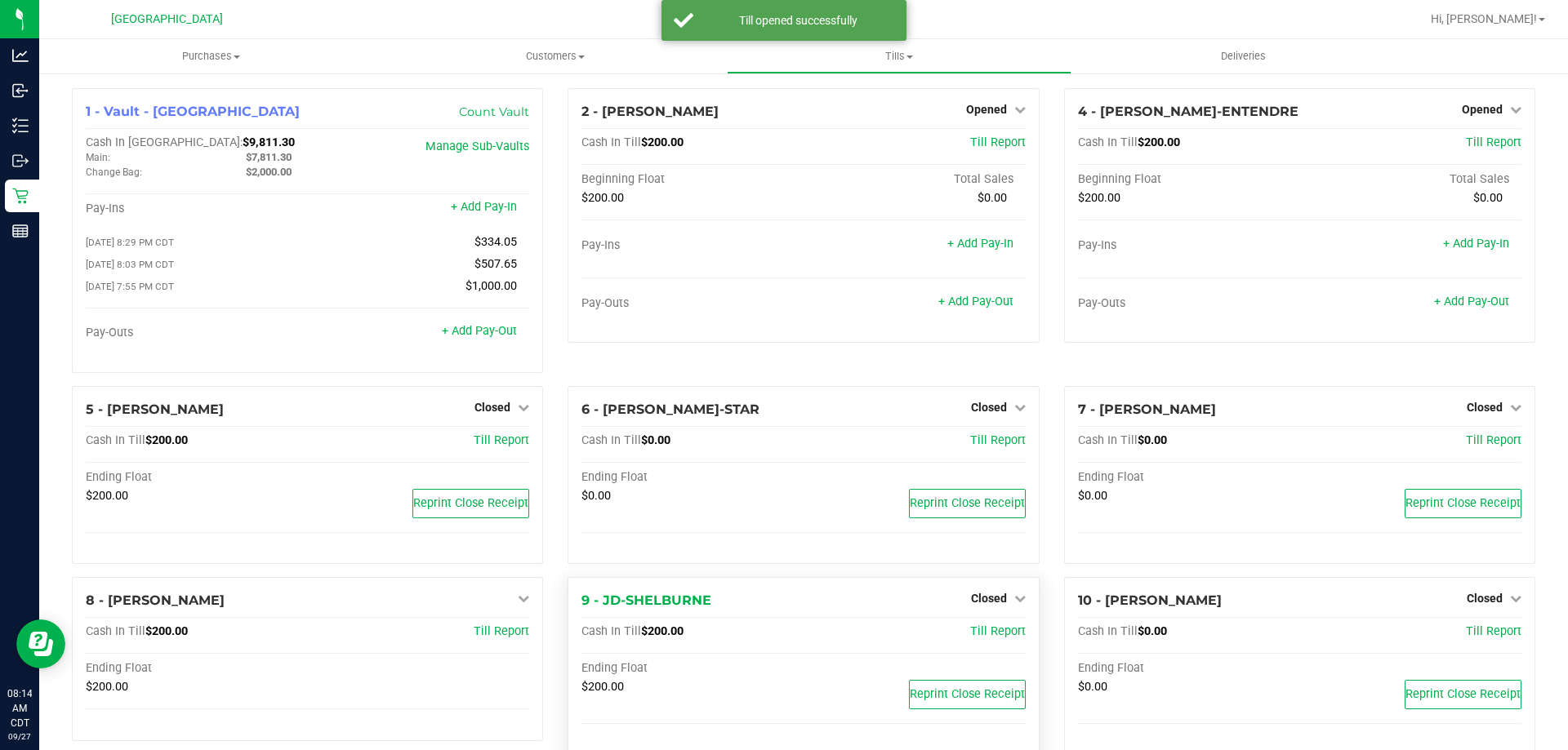
click at [991, 608] on div "Closed" at bounding box center [999, 597] width 55 height 19
click at [987, 605] on span "Closed" at bounding box center [989, 598] width 36 height 13
click at [994, 639] on link "Open Till" at bounding box center [989, 632] width 43 height 13
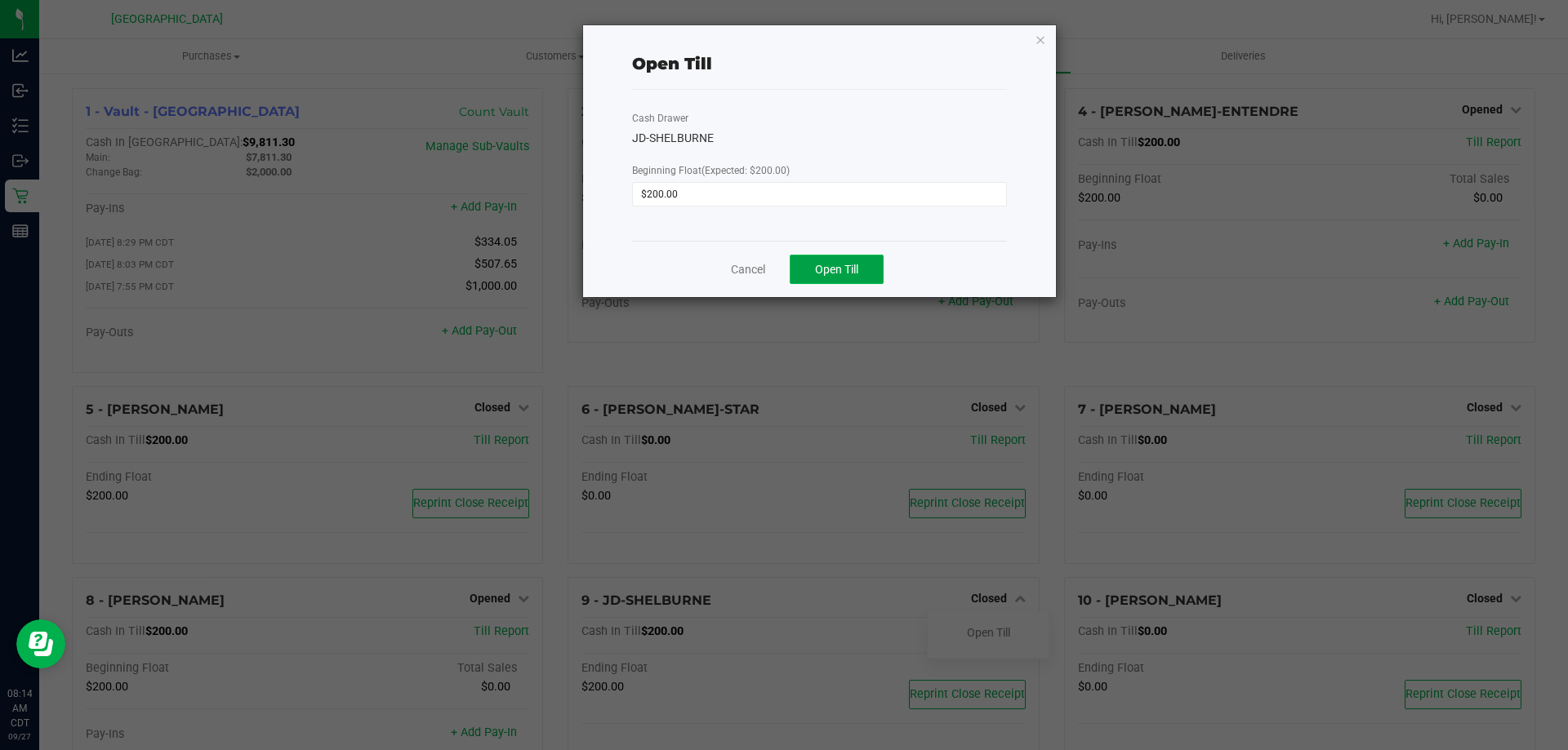
click at [856, 279] on button "Open Till" at bounding box center [837, 269] width 94 height 29
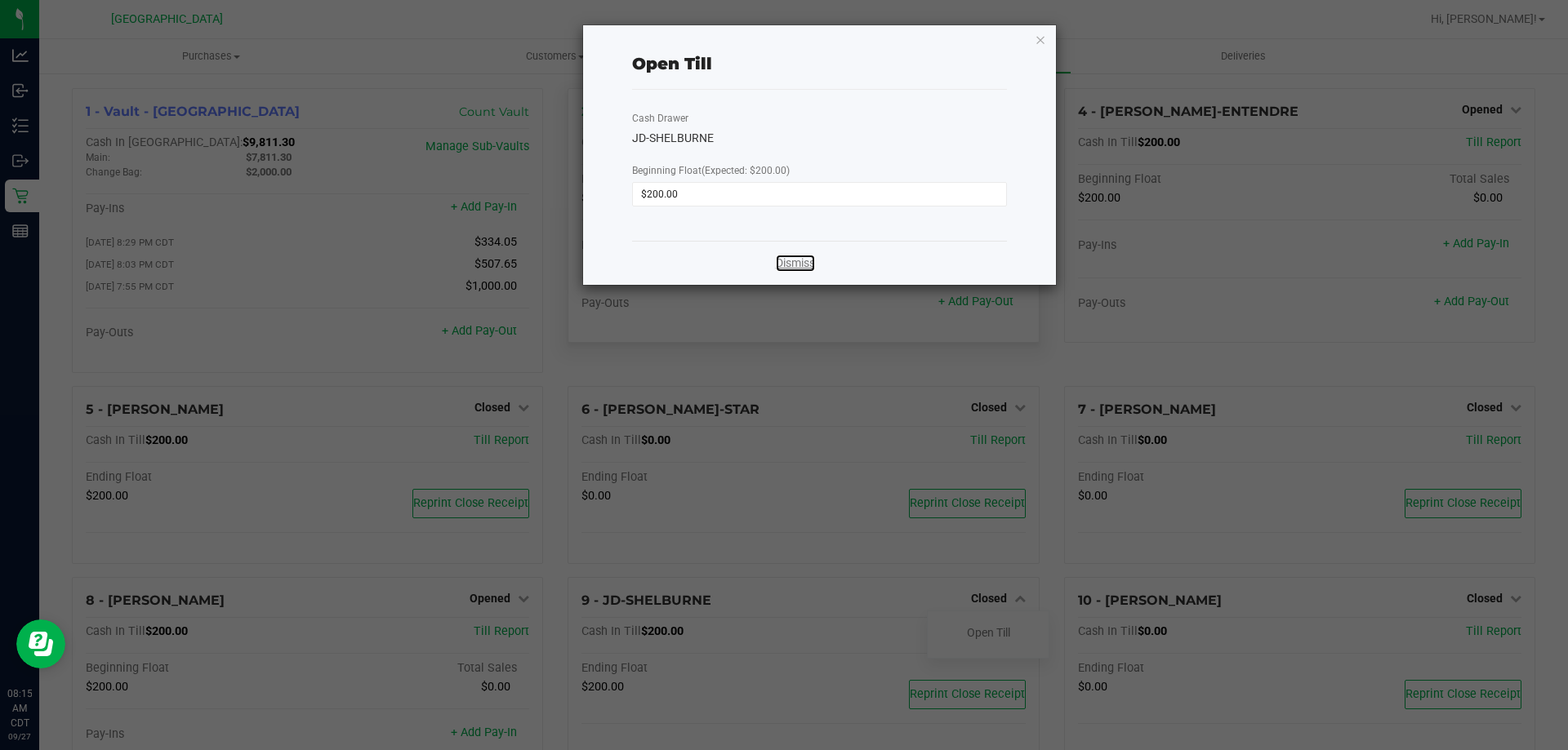
click at [795, 260] on link "Dismiss" at bounding box center [795, 263] width 40 height 17
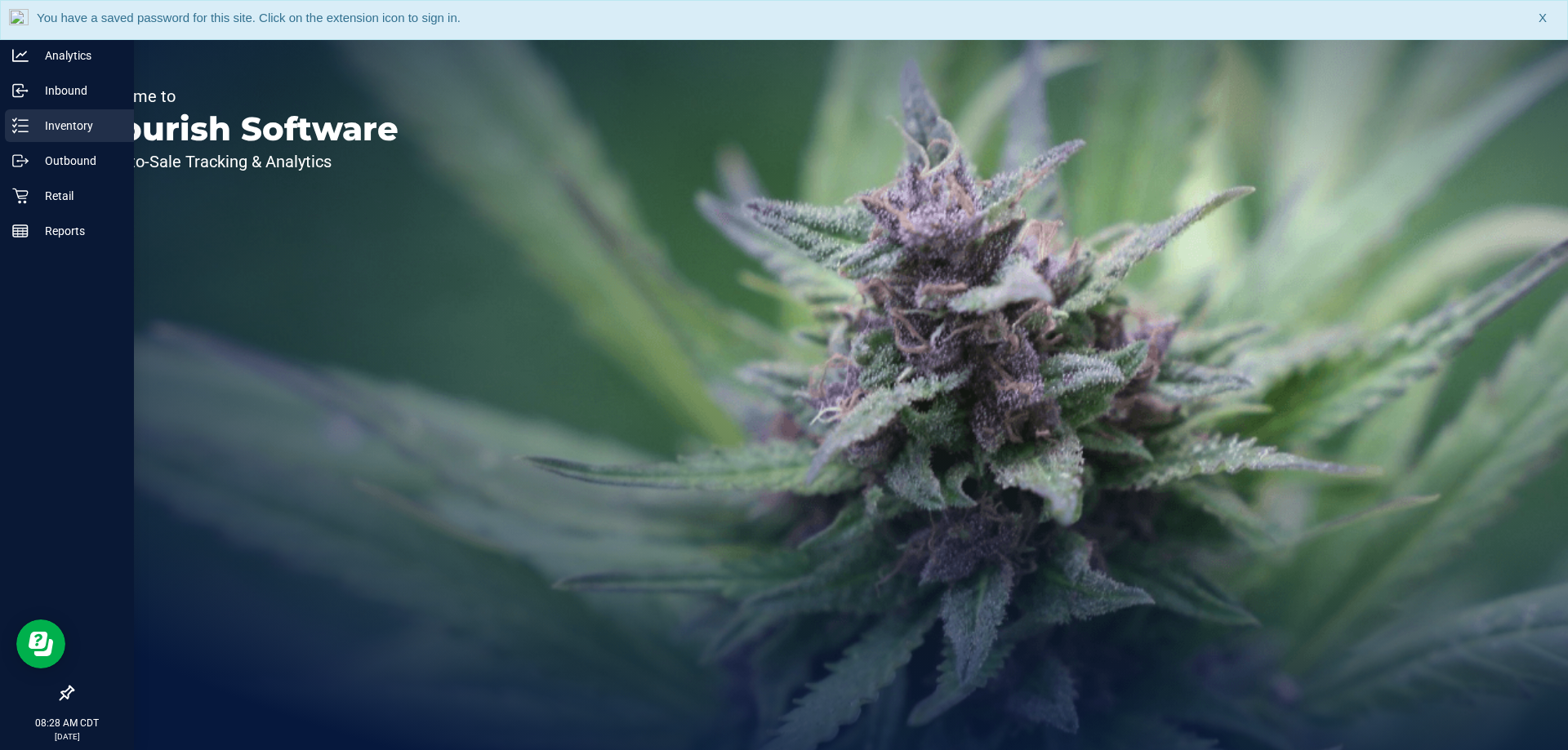
click at [63, 135] on p "Inventory" at bounding box center [77, 125] width 98 height 19
